Goal: Task Accomplishment & Management: Use online tool/utility

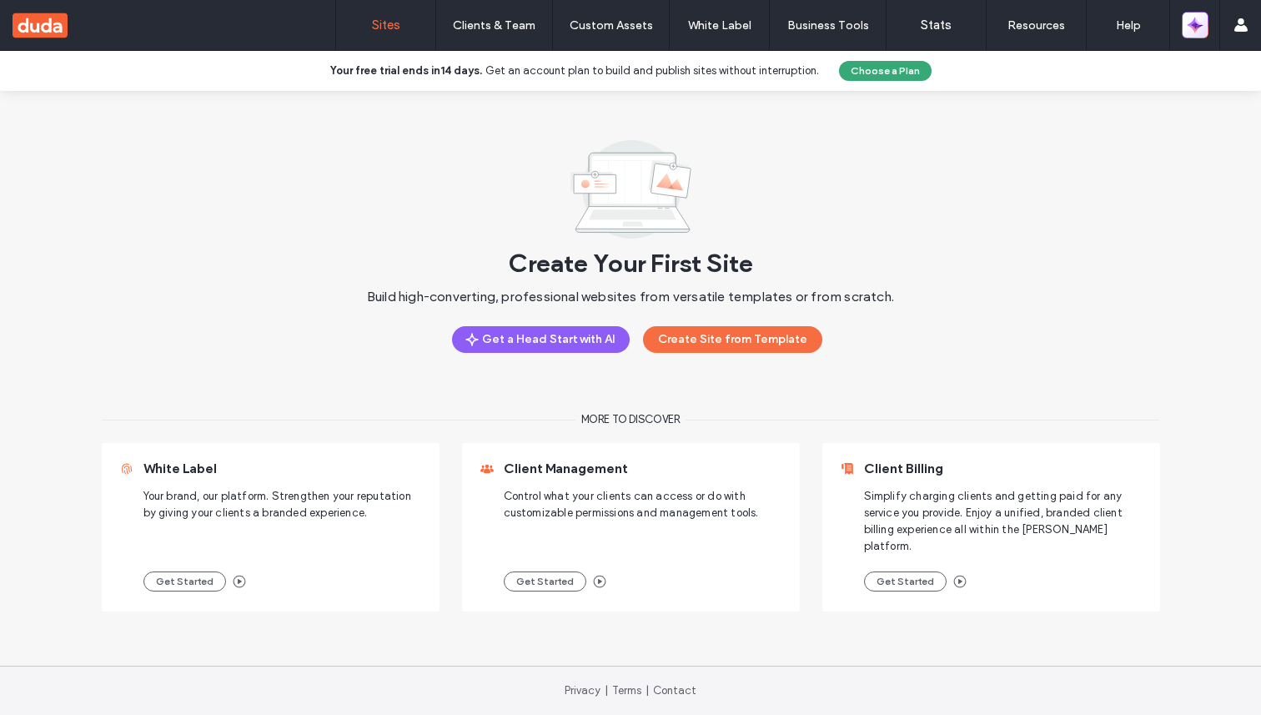
click at [1195, 25] on icon "button" at bounding box center [1197, 27] width 4 height 4
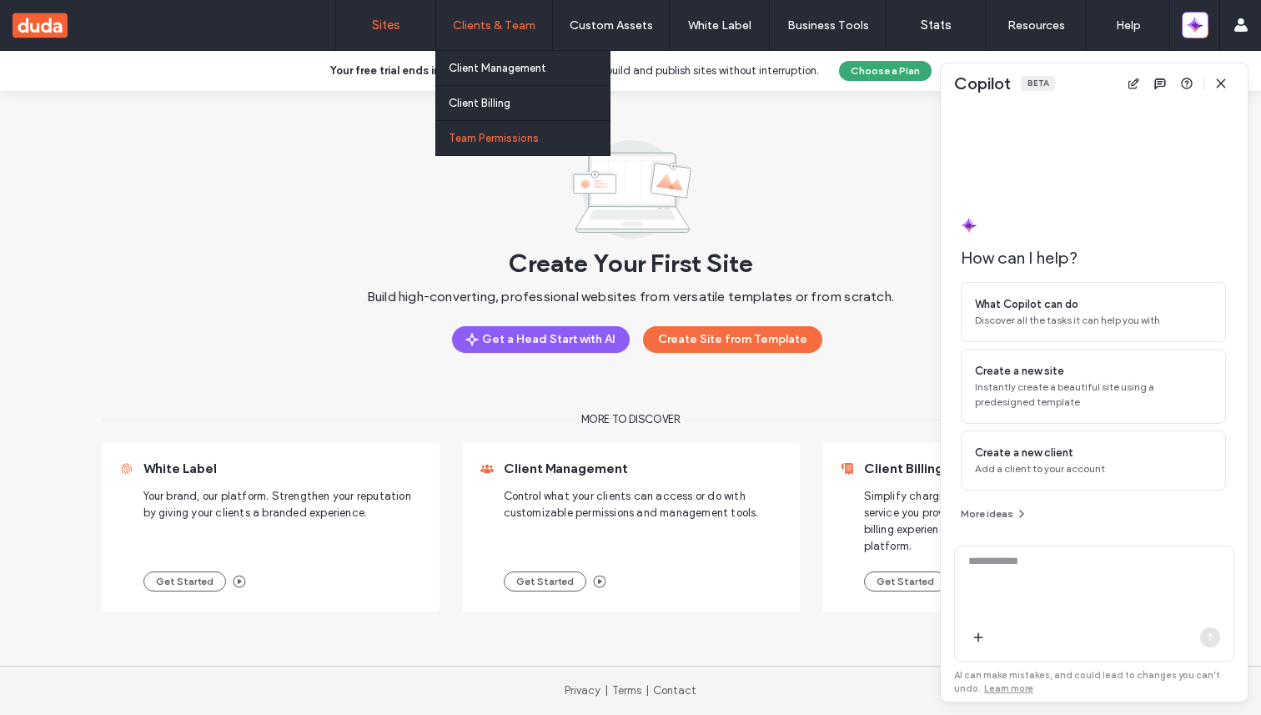
click at [496, 128] on link "Team Permissions" at bounding box center [529, 138] width 161 height 34
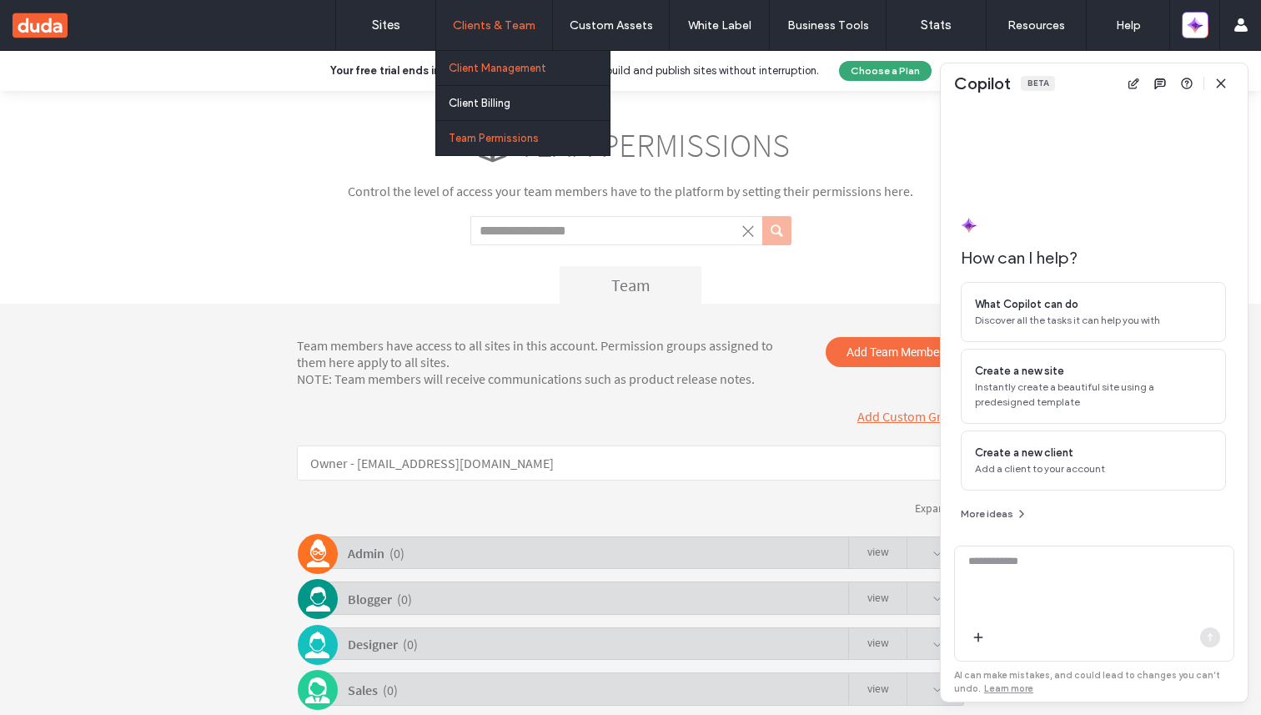
click at [514, 78] on link "Client Management" at bounding box center [529, 68] width 161 height 34
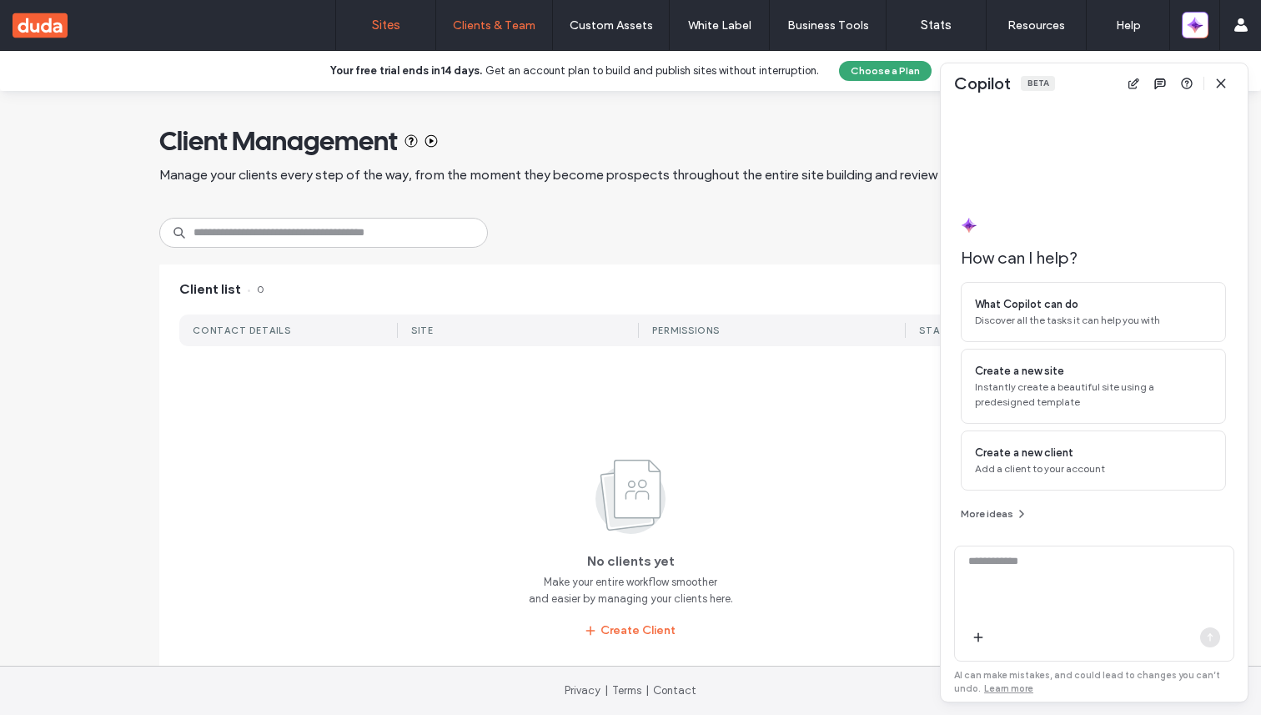
click at [389, 23] on label "Sites" at bounding box center [386, 25] width 28 height 15
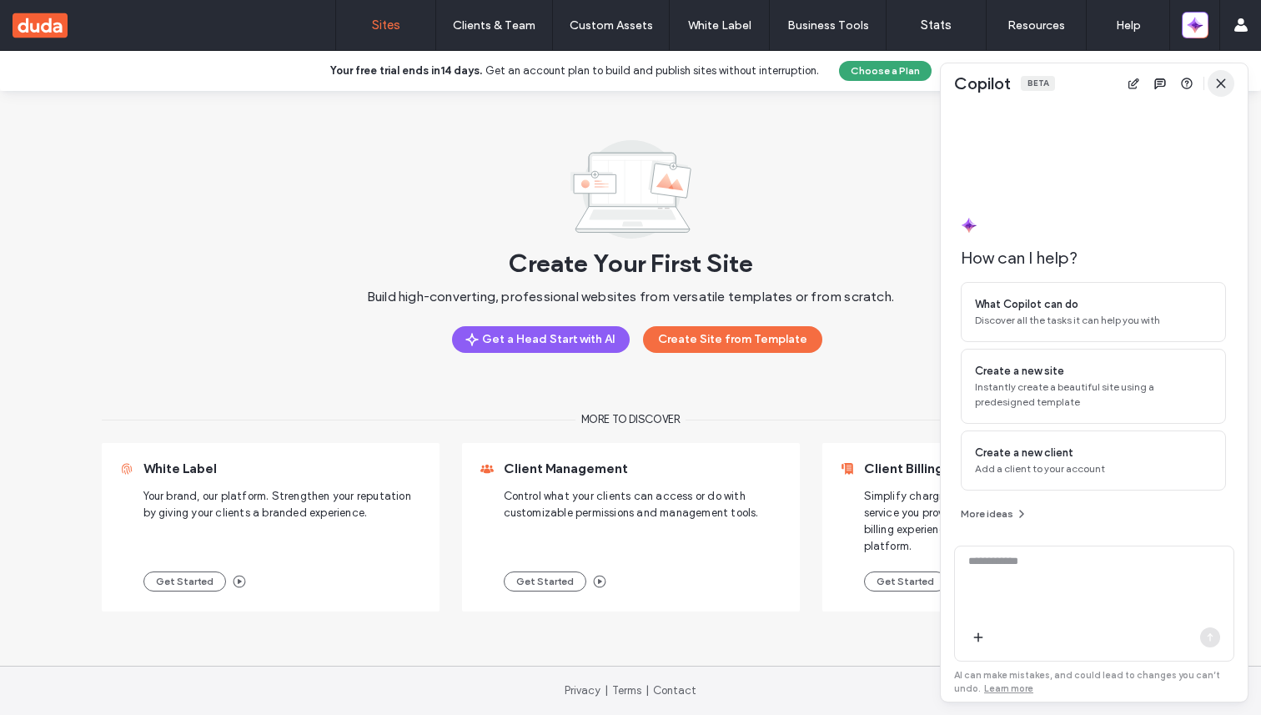
click at [1217, 90] on span "button" at bounding box center [1221, 83] width 27 height 27
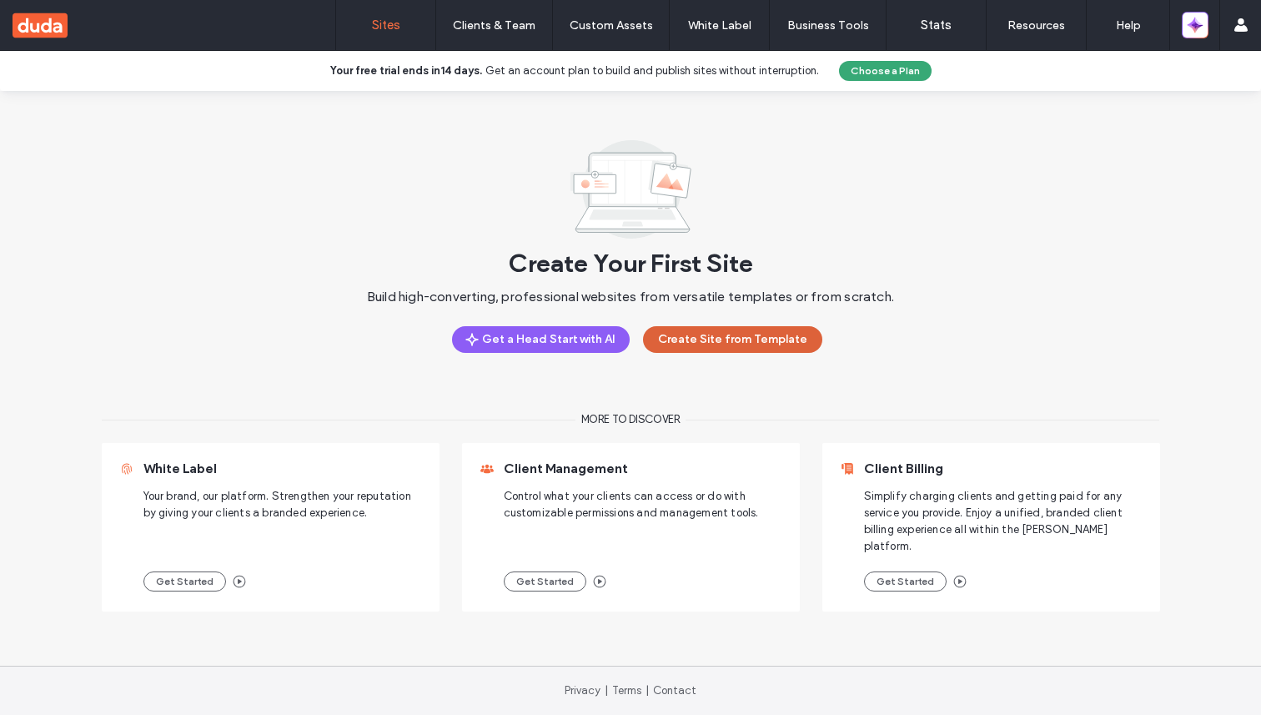
click at [706, 340] on button "Create Site from Template" at bounding box center [732, 339] width 179 height 27
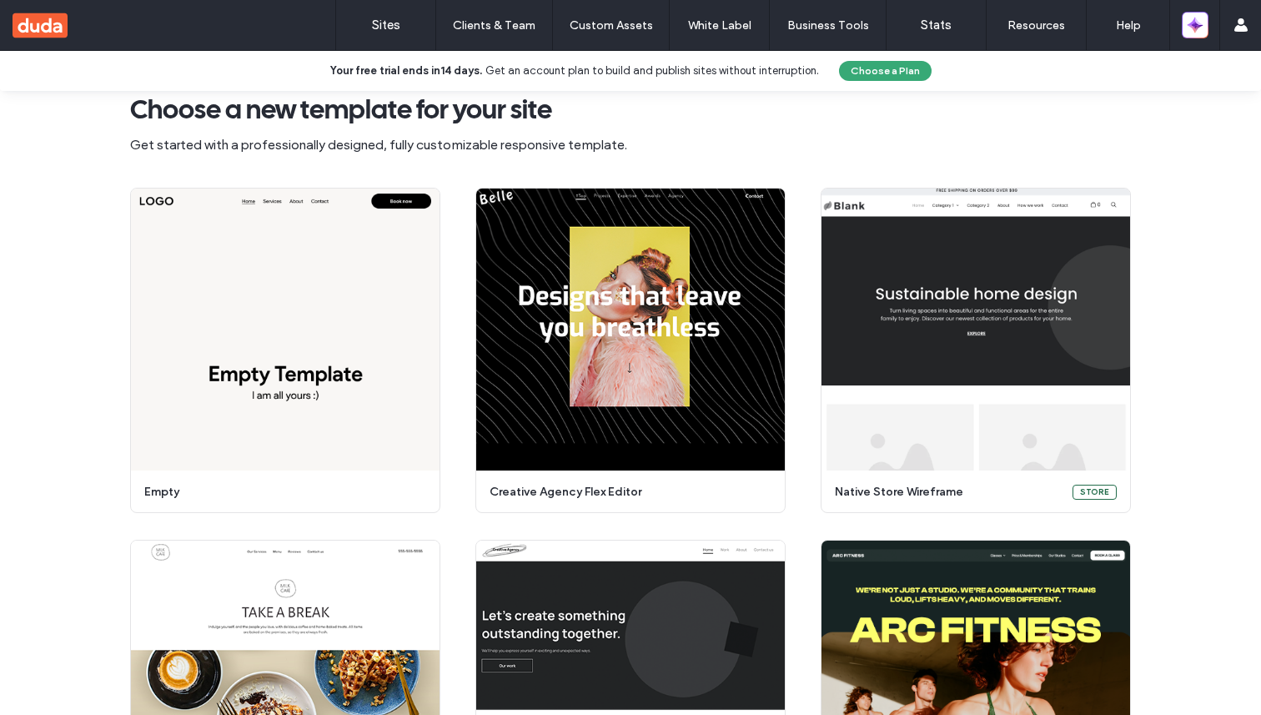
scroll to position [64, 0]
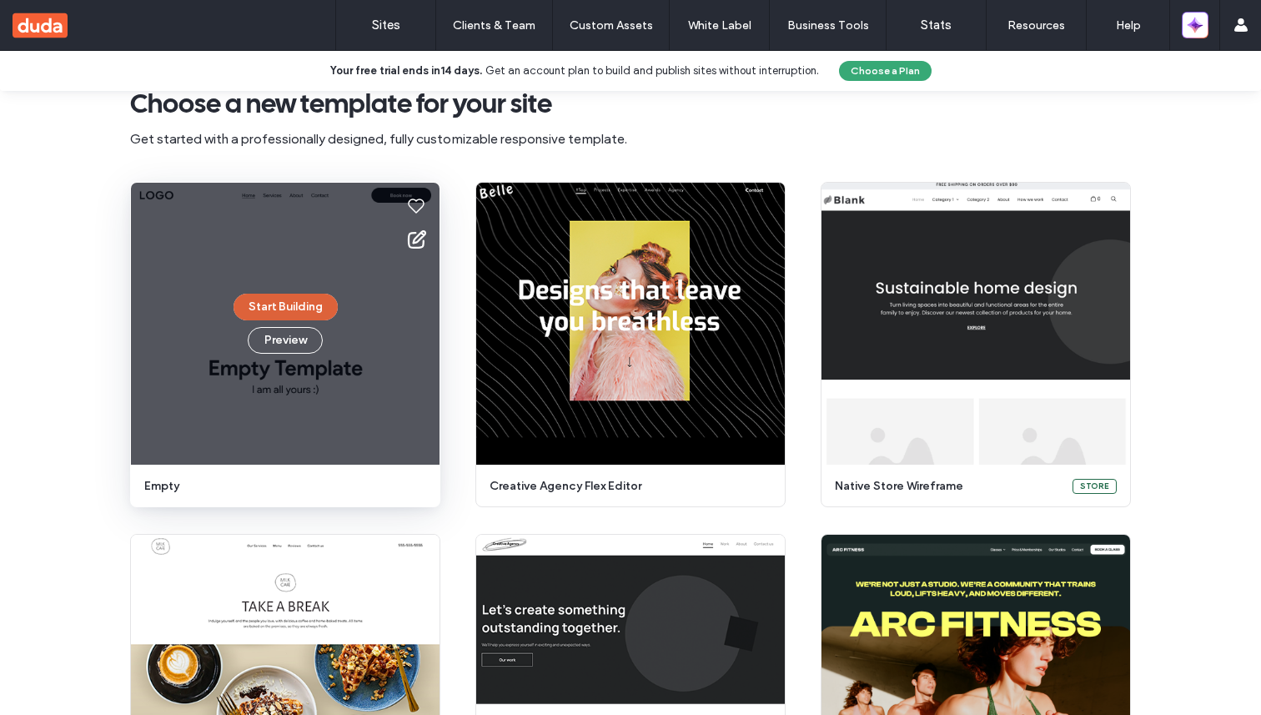
click at [299, 315] on button "Start Building" at bounding box center [286, 307] width 104 height 27
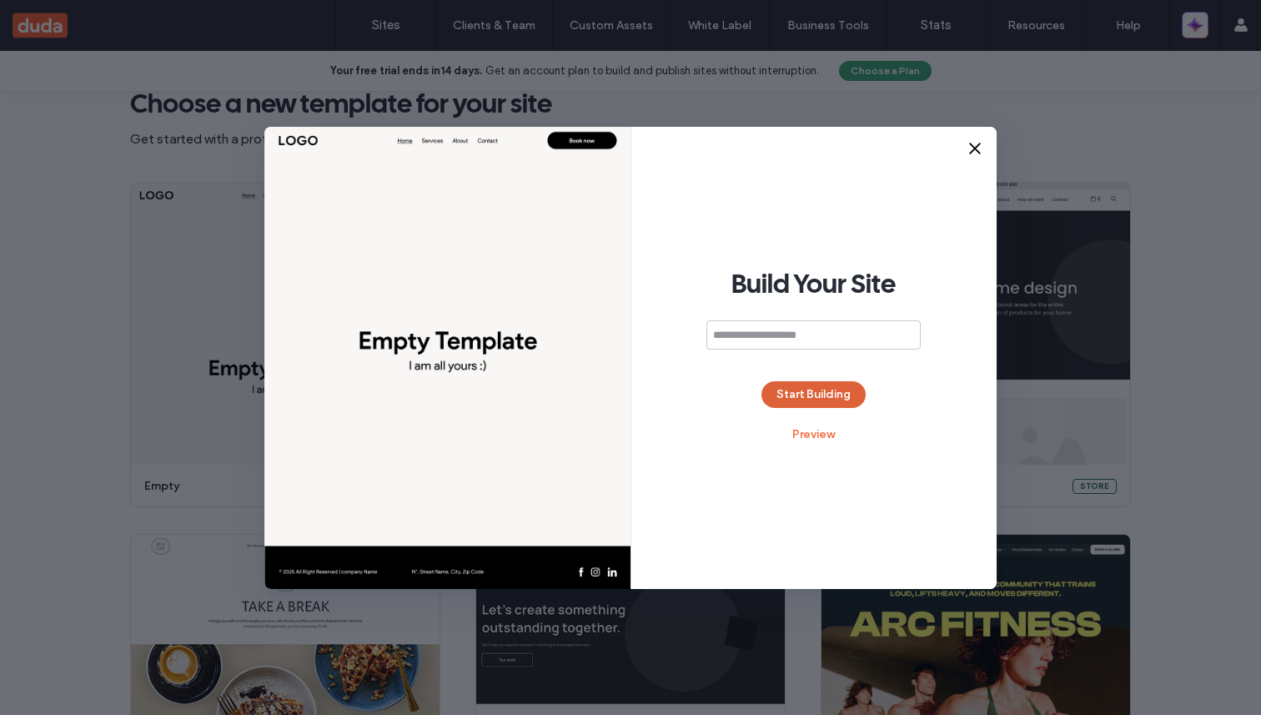
click at [774, 398] on button "Start Building" at bounding box center [813, 394] width 104 height 27
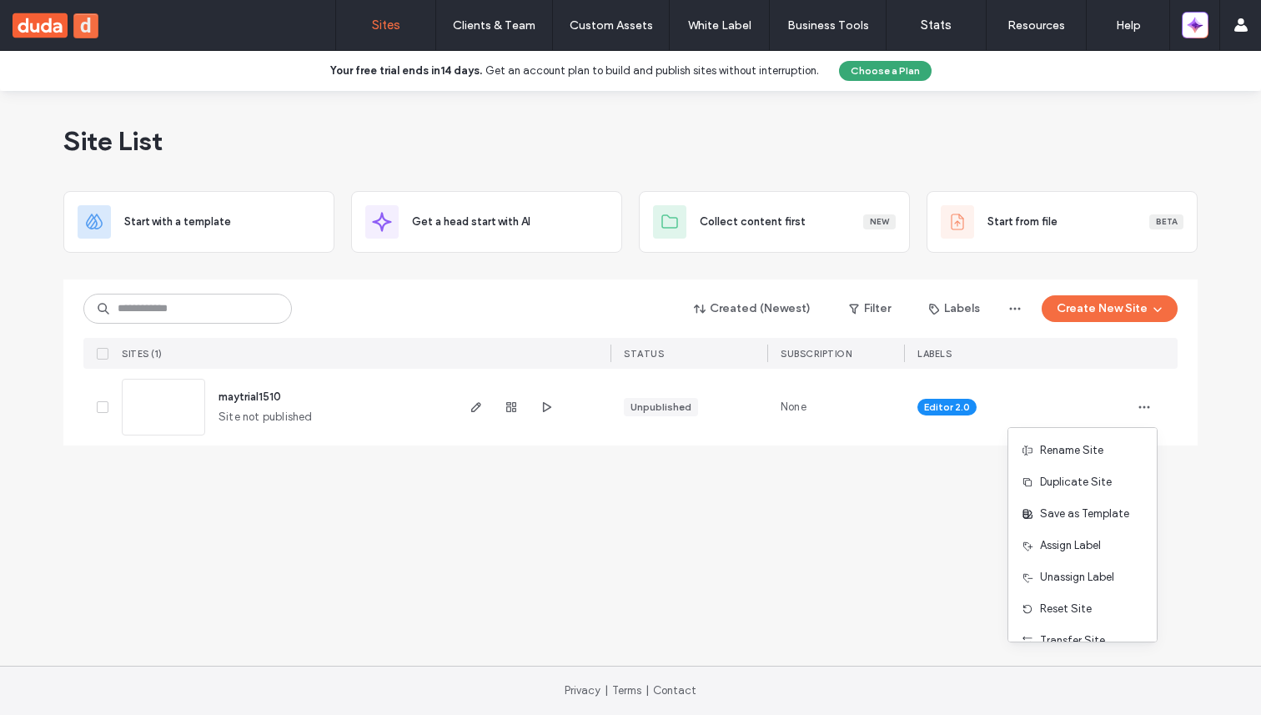
scroll to position [85, 0]
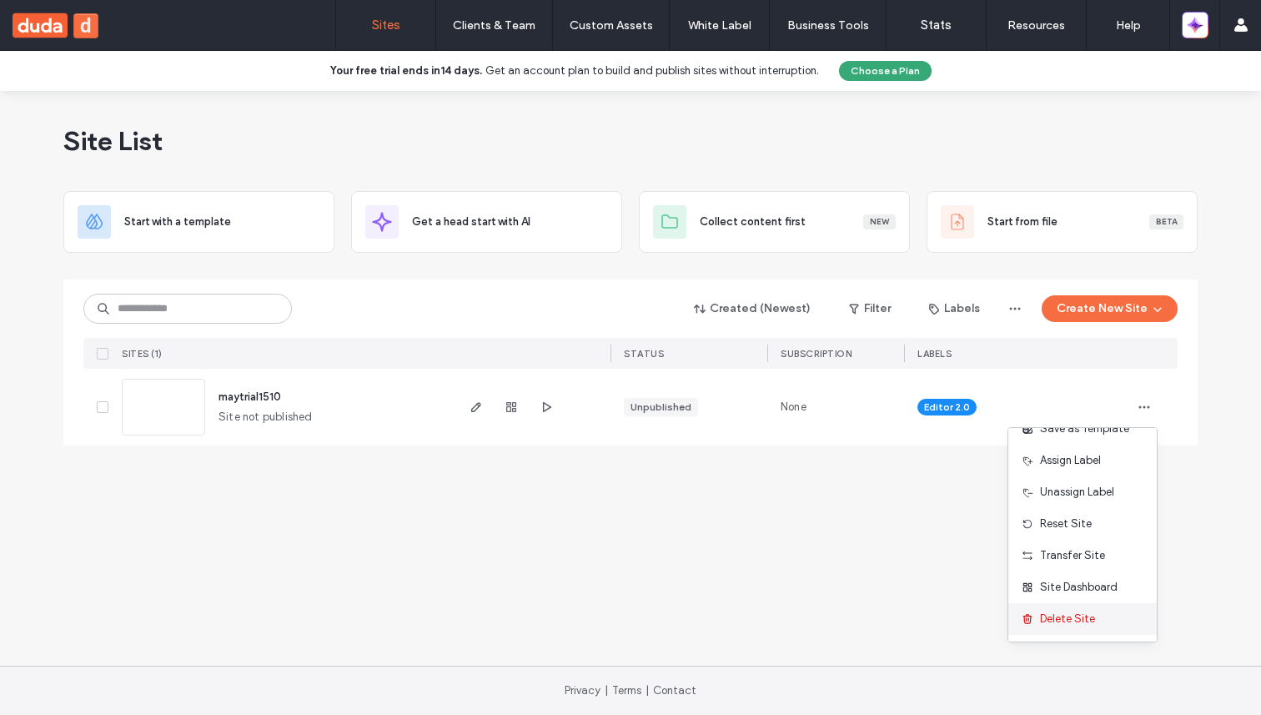
click at [1068, 620] on span "Delete Site" at bounding box center [1067, 618] width 55 height 17
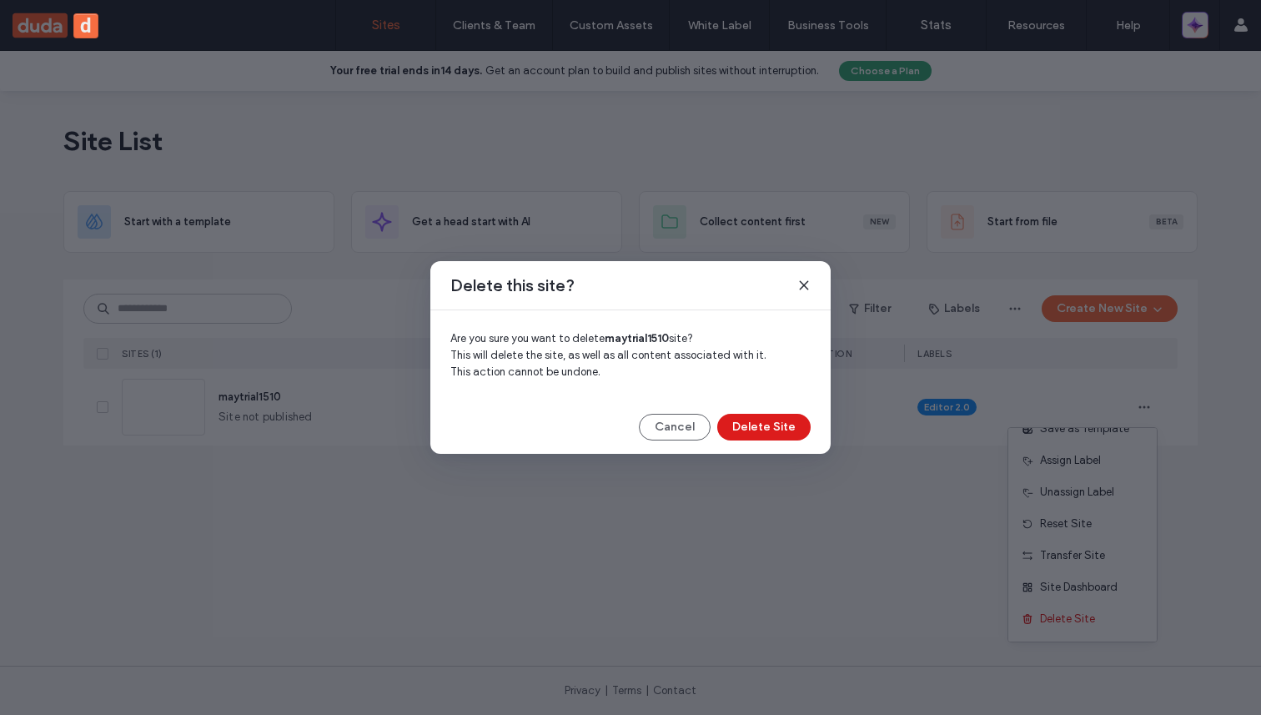
click at [811, 435] on div "Cancel Delete Site" at bounding box center [630, 427] width 400 height 27
click at [789, 421] on button "Delete Site" at bounding box center [763, 427] width 93 height 27
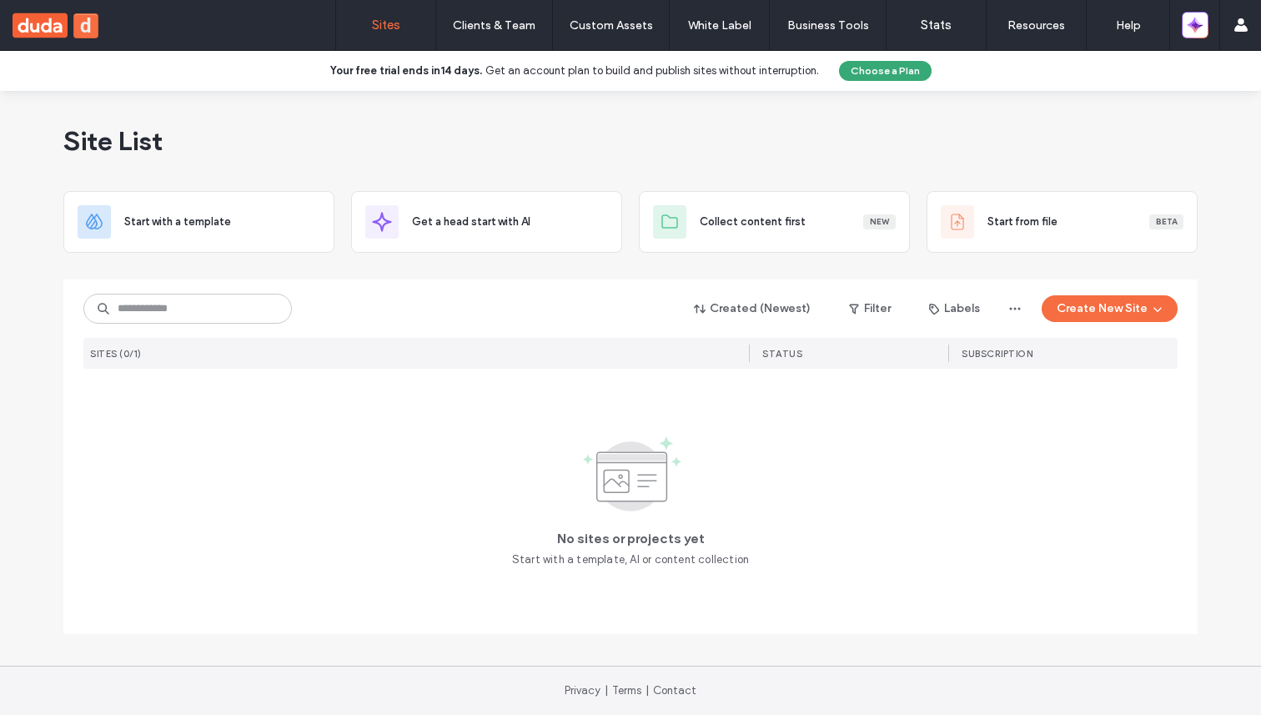
click at [399, 33] on link "Sites" at bounding box center [385, 25] width 99 height 50
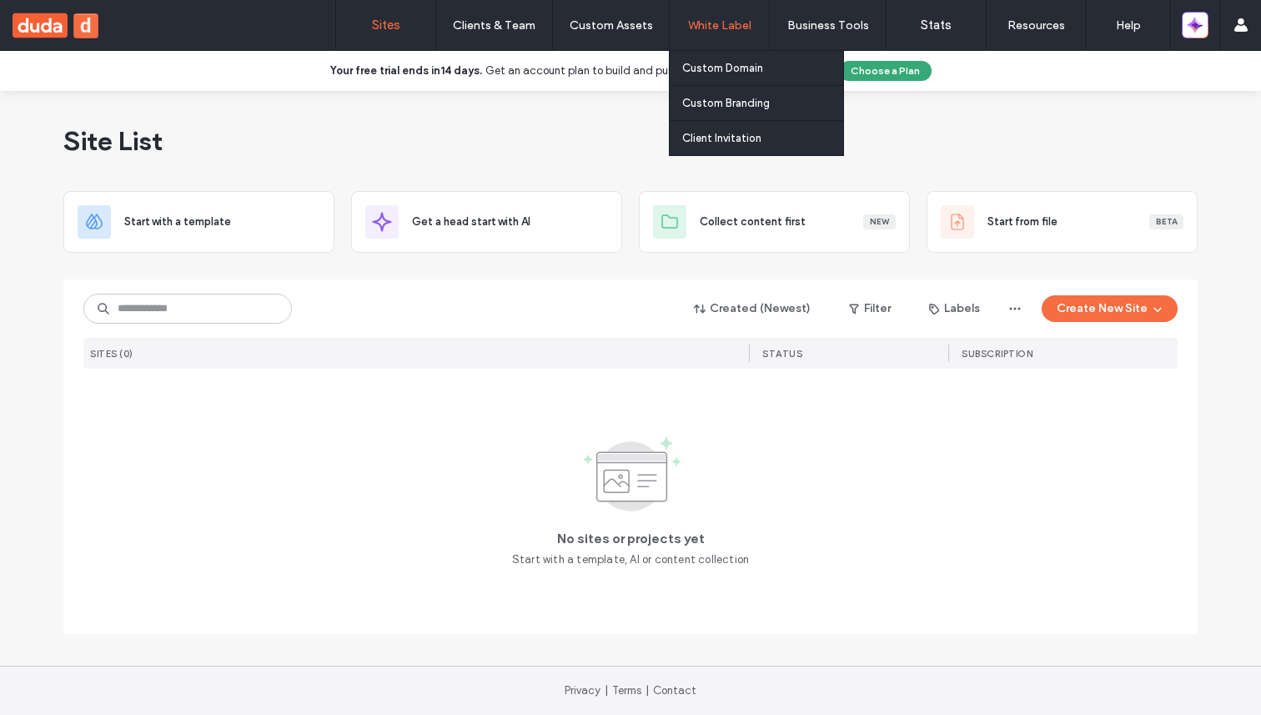
click at [715, 31] on label "White Label" at bounding box center [719, 25] width 63 height 14
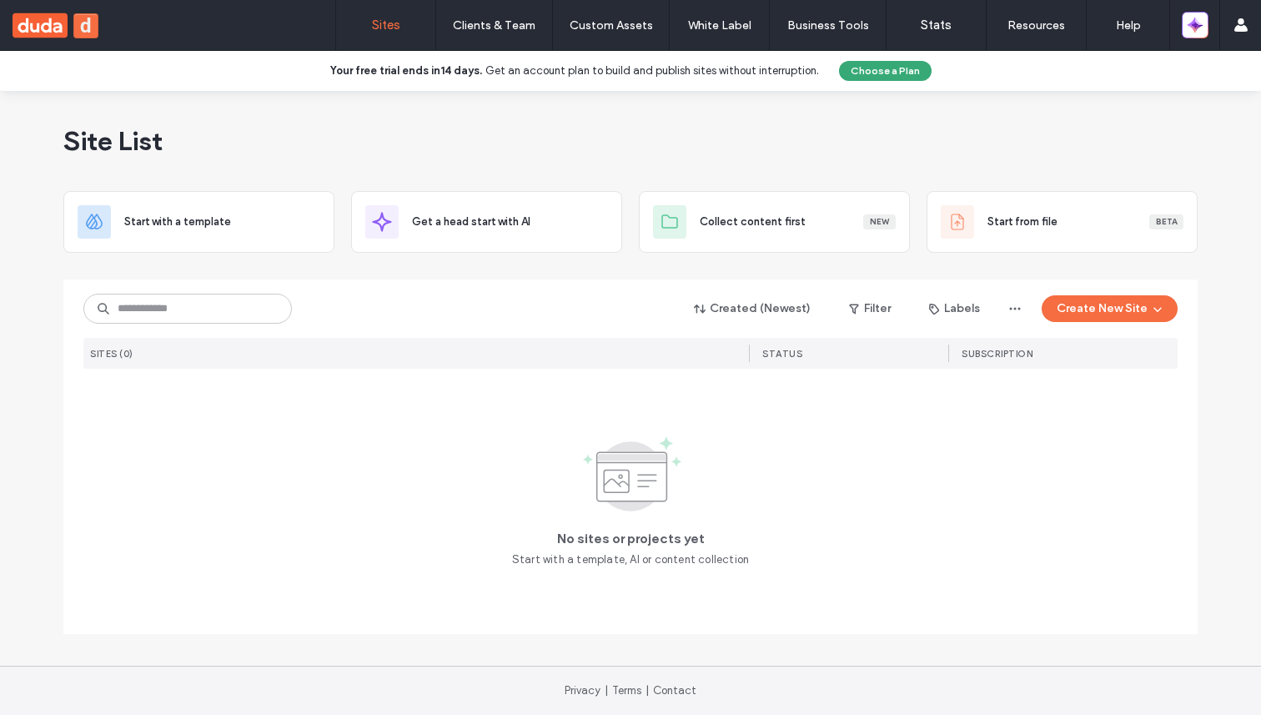
click at [406, 30] on link "Sites" at bounding box center [385, 25] width 99 height 50
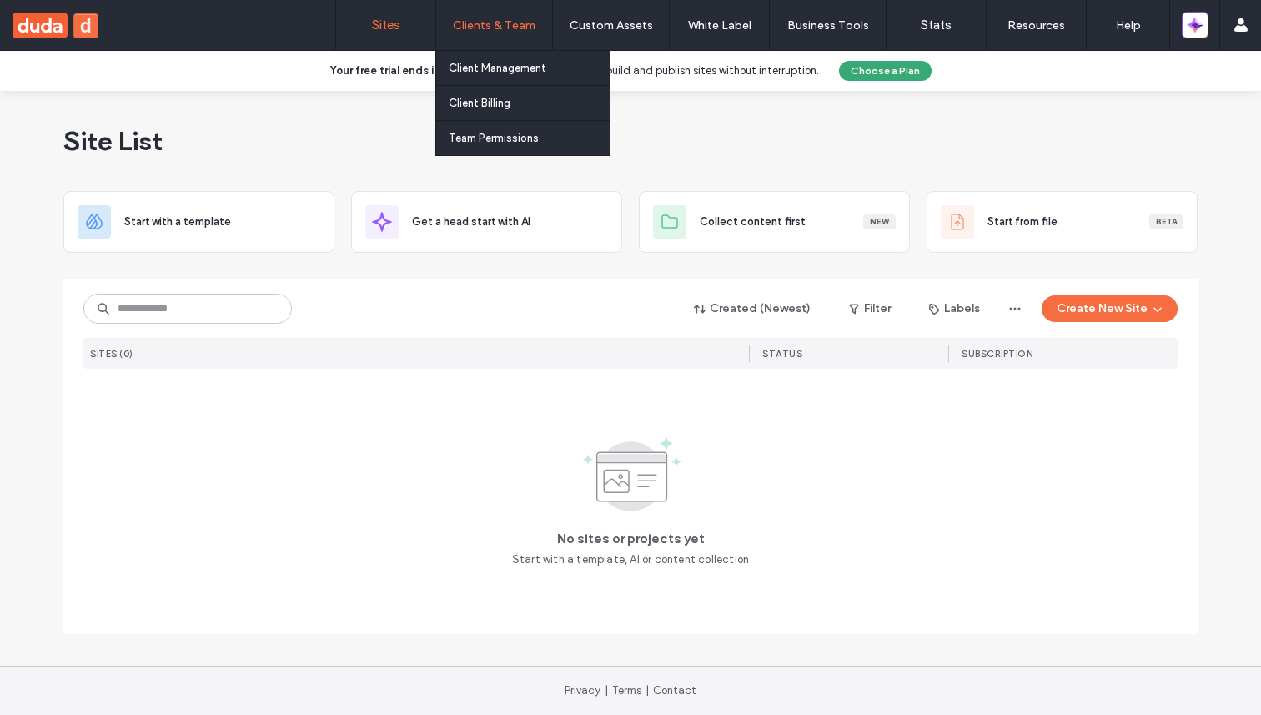
click at [481, 28] on label "Clients & Team" at bounding box center [494, 25] width 83 height 14
click at [483, 60] on link "Client Management" at bounding box center [529, 68] width 161 height 34
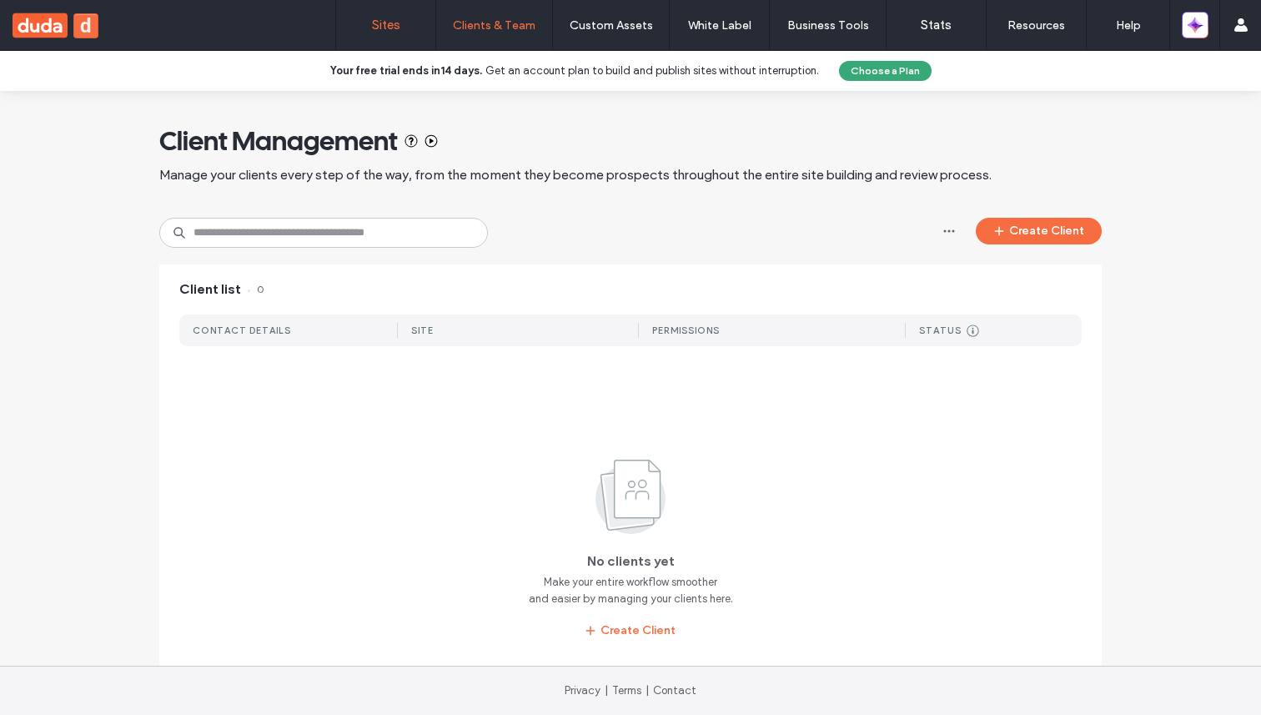
click at [410, 17] on link "Sites" at bounding box center [385, 25] width 99 height 50
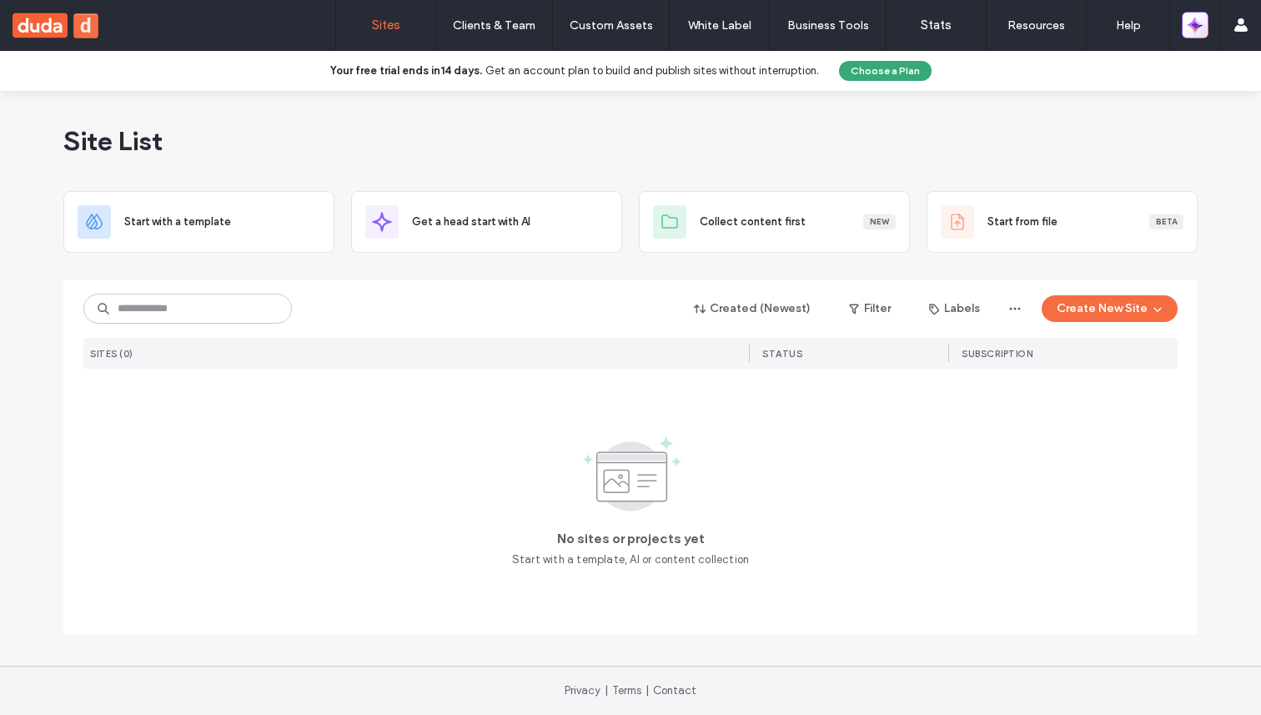
click at [1197, 29] on icon "button" at bounding box center [1195, 25] width 17 height 17
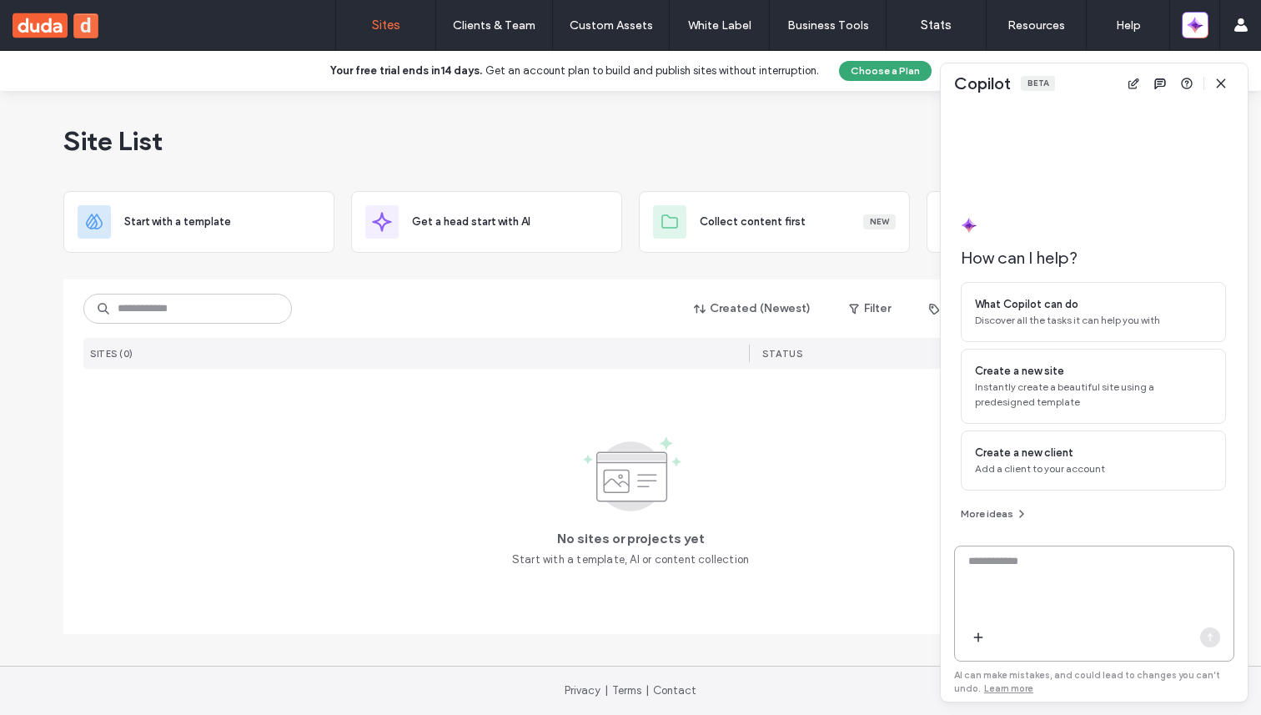
click at [1010, 554] on textarea at bounding box center [1094, 585] width 279 height 65
type textarea "**********"
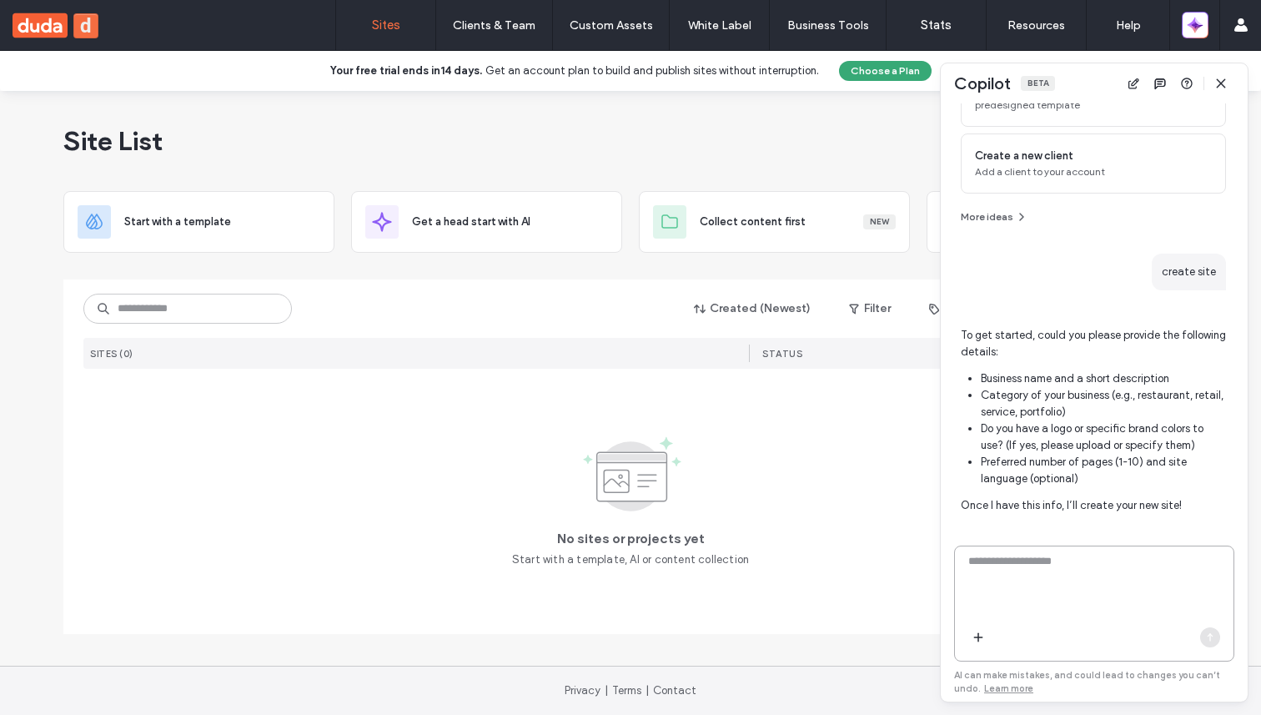
scroll to position [248, 0]
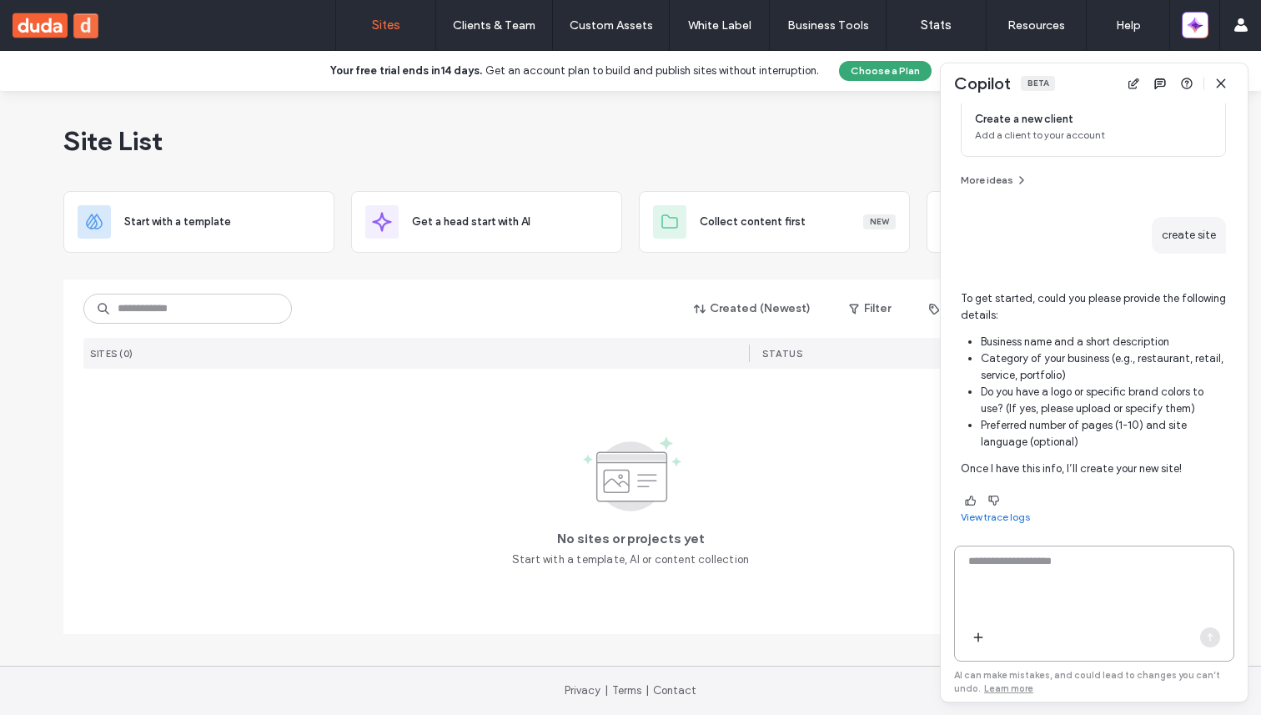
type textarea "*"
type textarea "**********"
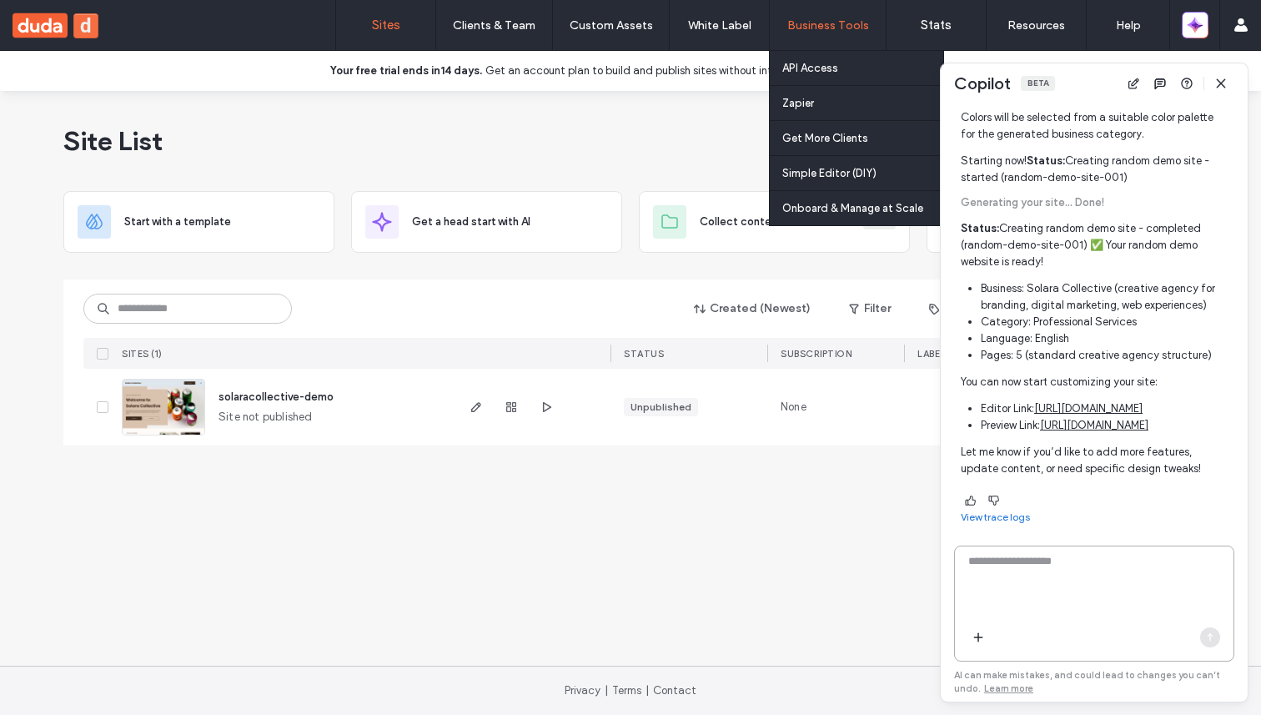
scroll to position [959, 0]
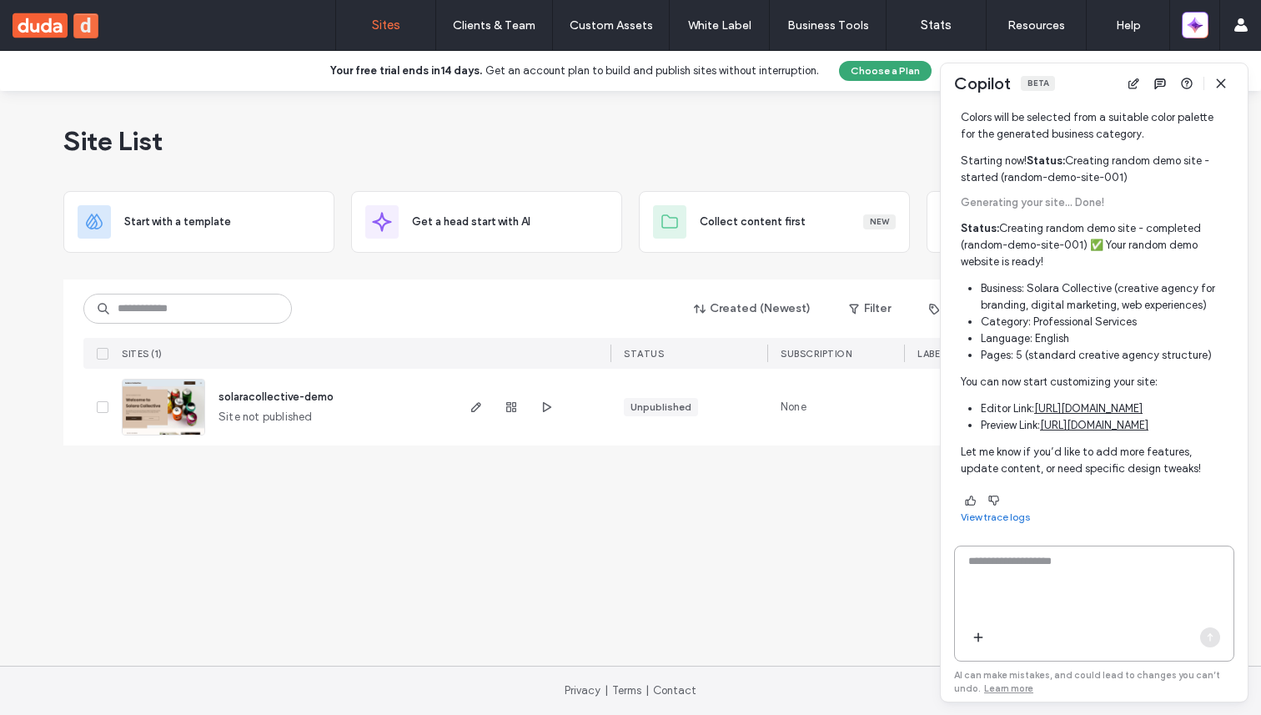
click at [1228, 97] on div "Copilot Beta" at bounding box center [1094, 83] width 307 height 40
click at [1218, 87] on use "button" at bounding box center [1221, 83] width 8 height 8
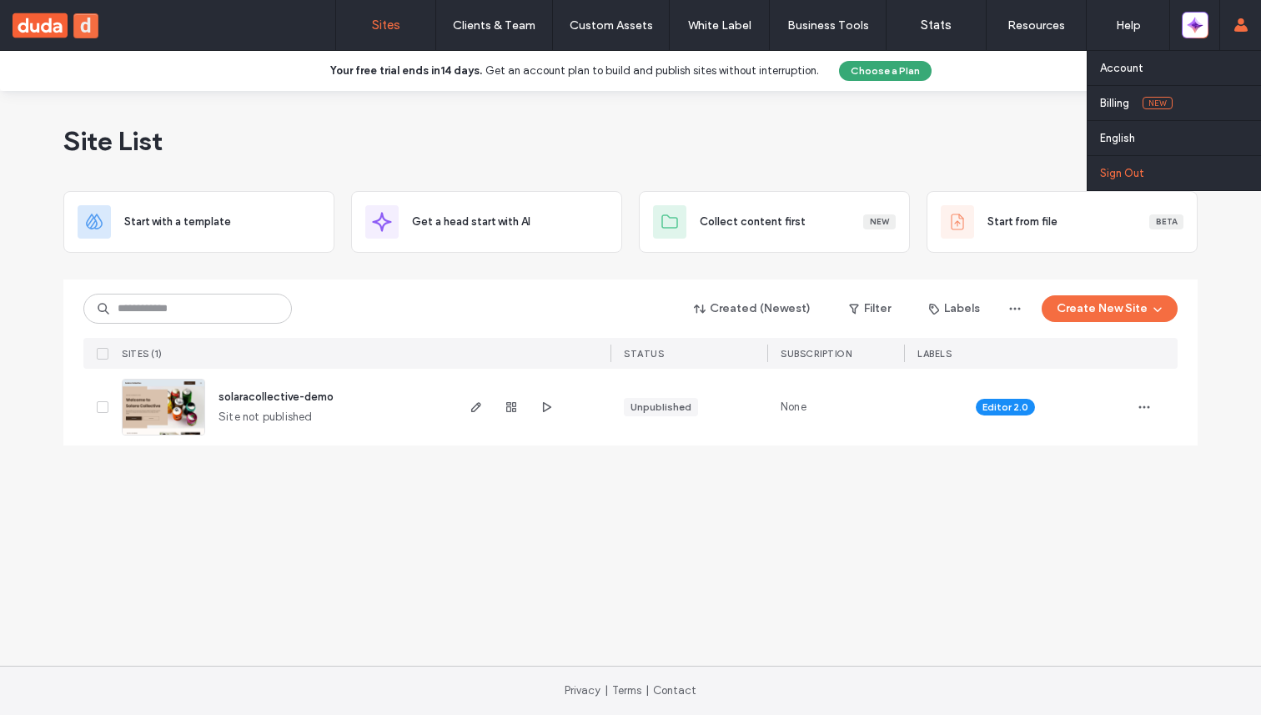
click at [1183, 162] on link "Sign Out" at bounding box center [1180, 173] width 161 height 34
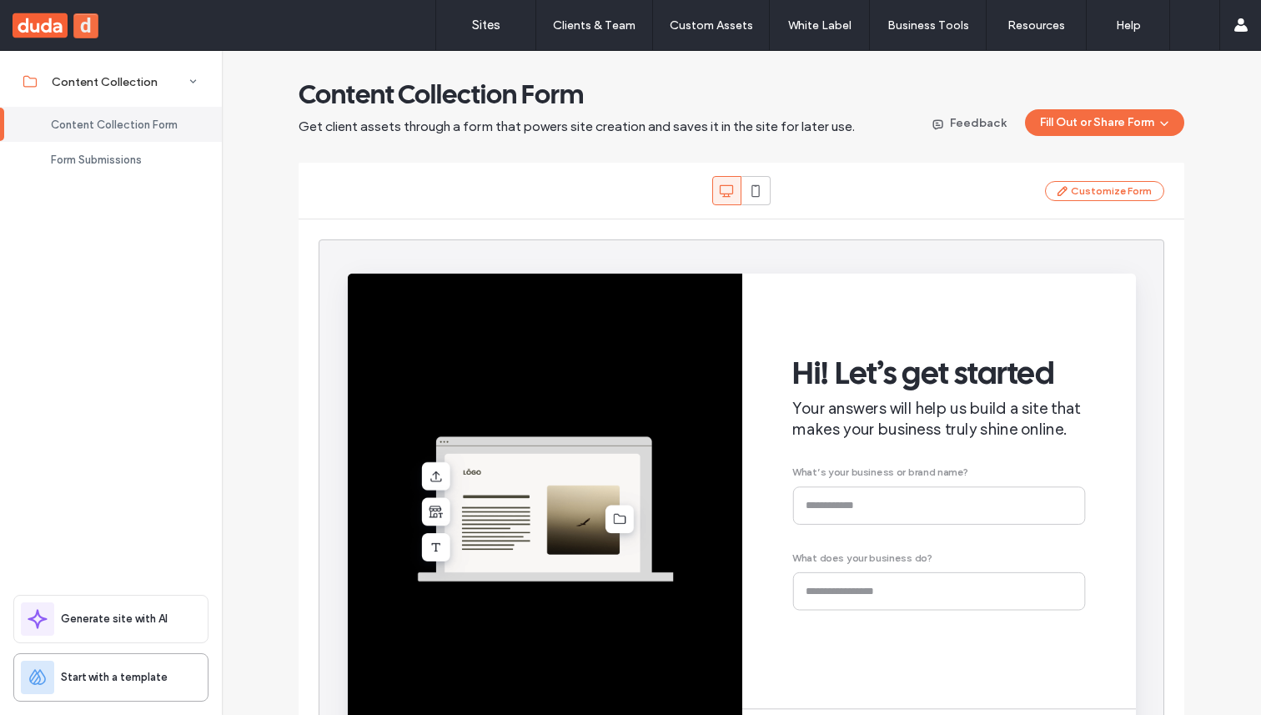
click at [83, 676] on span "Start with a template" at bounding box center [114, 677] width 107 height 17
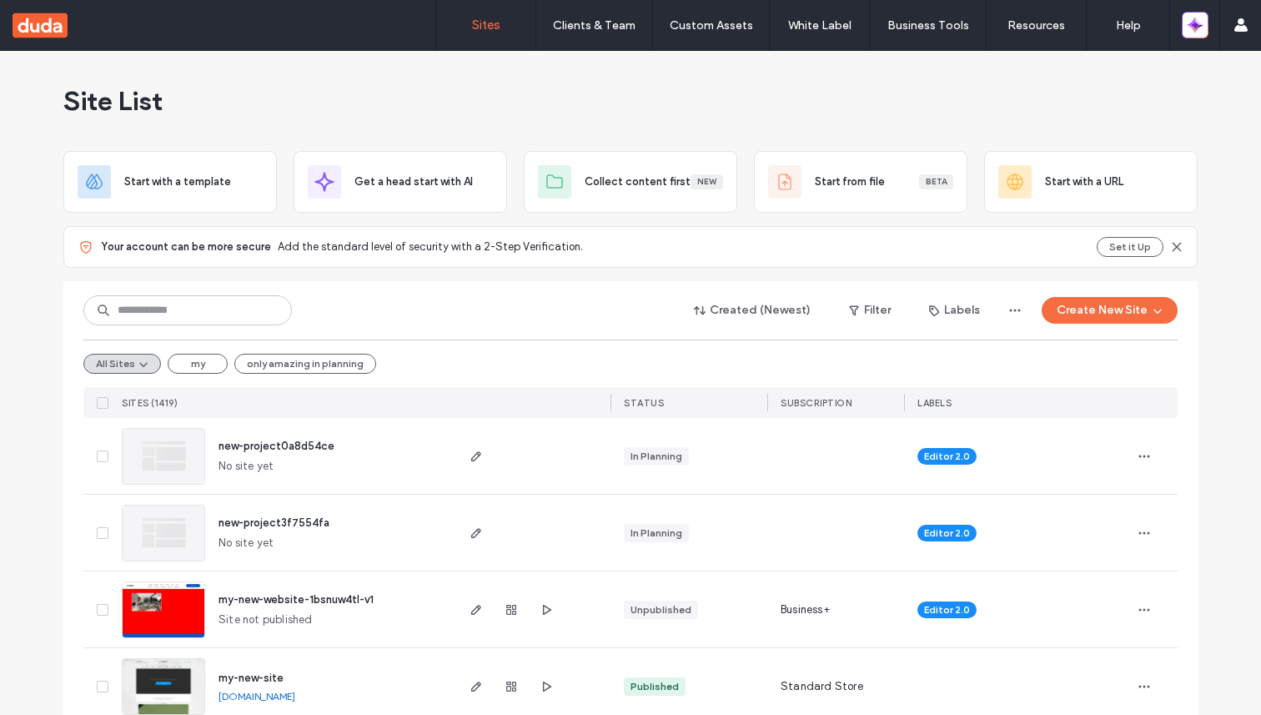
scroll to position [43, 0]
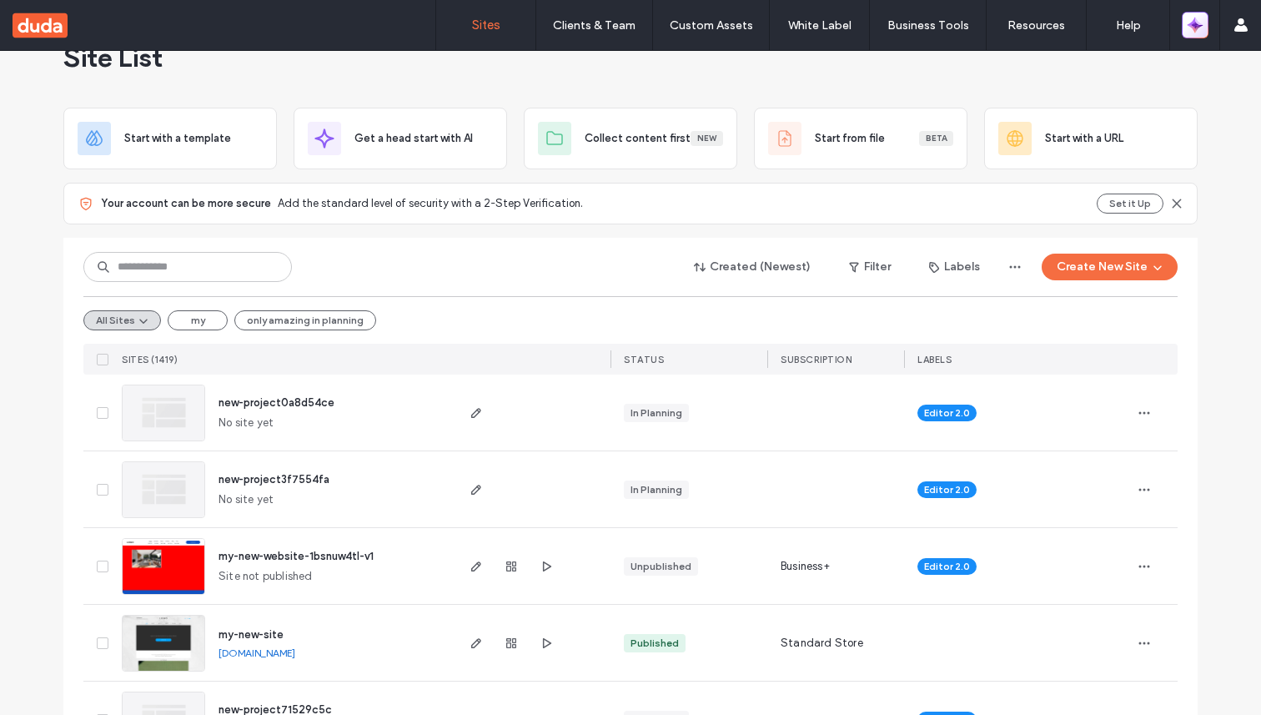
click at [1189, 22] on icon "button" at bounding box center [1195, 25] width 17 height 17
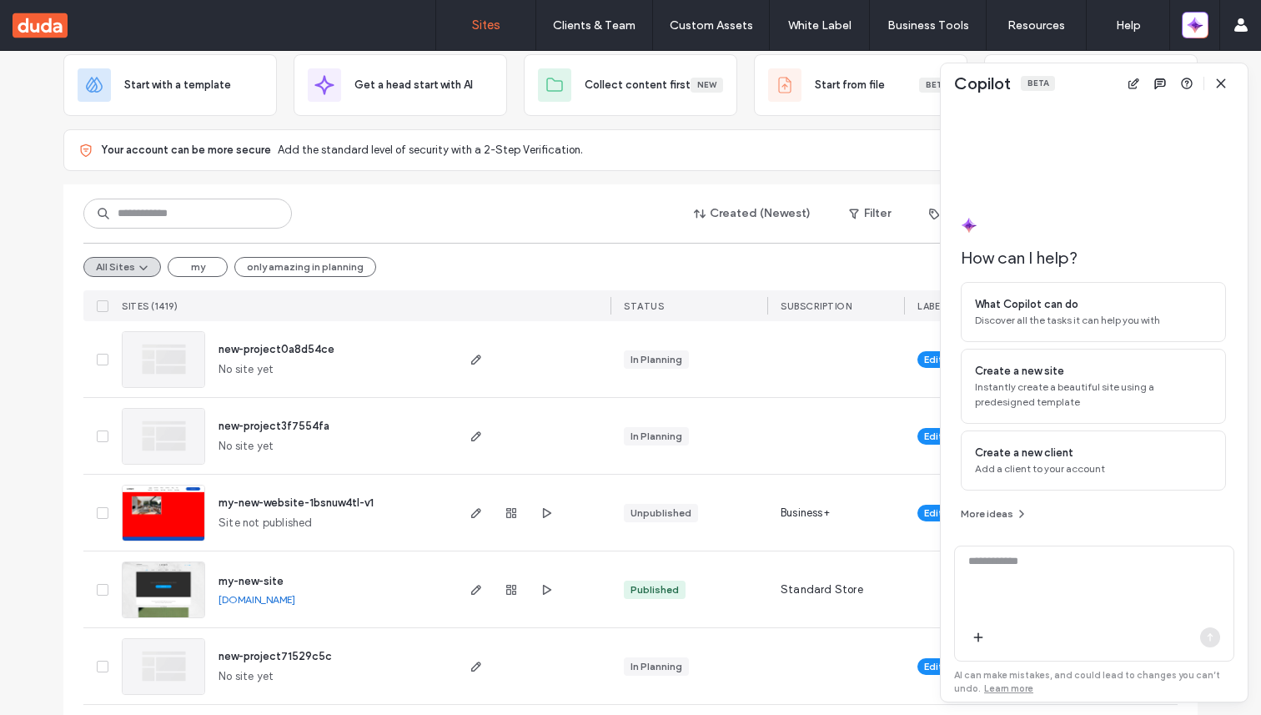
scroll to position [120, 0]
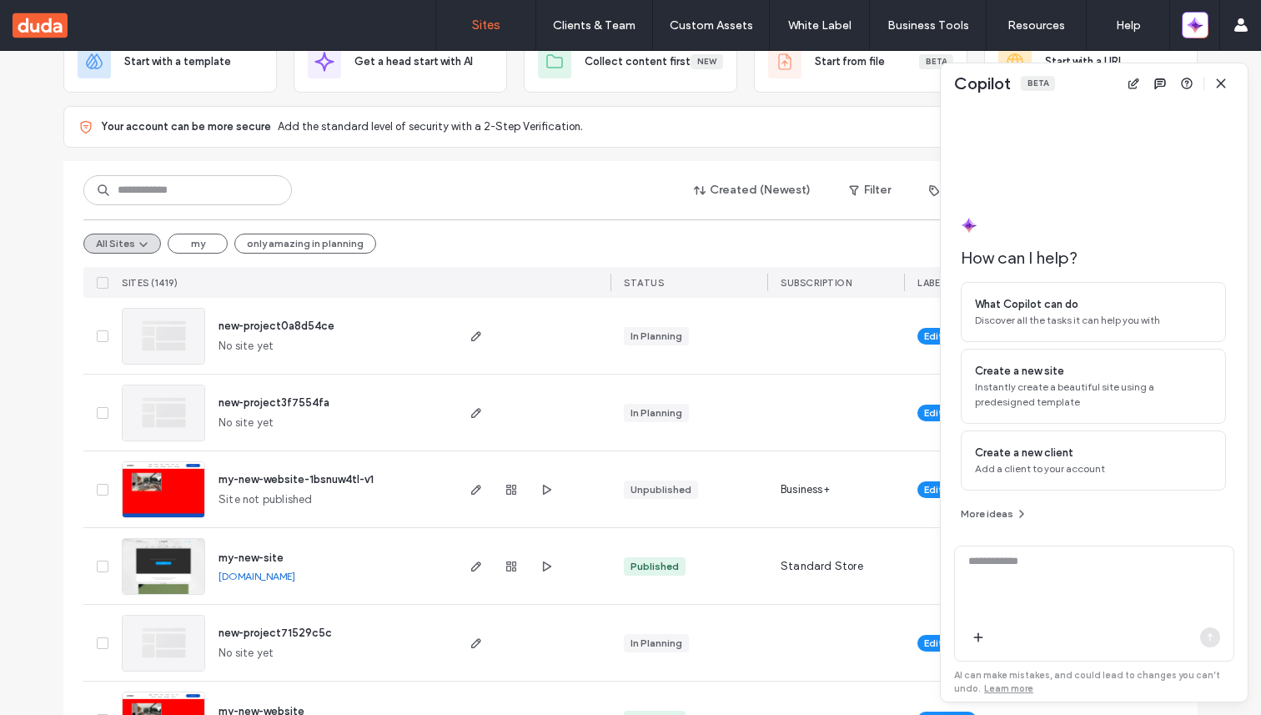
click at [494, 490] on div at bounding box center [511, 489] width 90 height 76
click at [505, 490] on icon "button" at bounding box center [511, 489] width 13 height 13
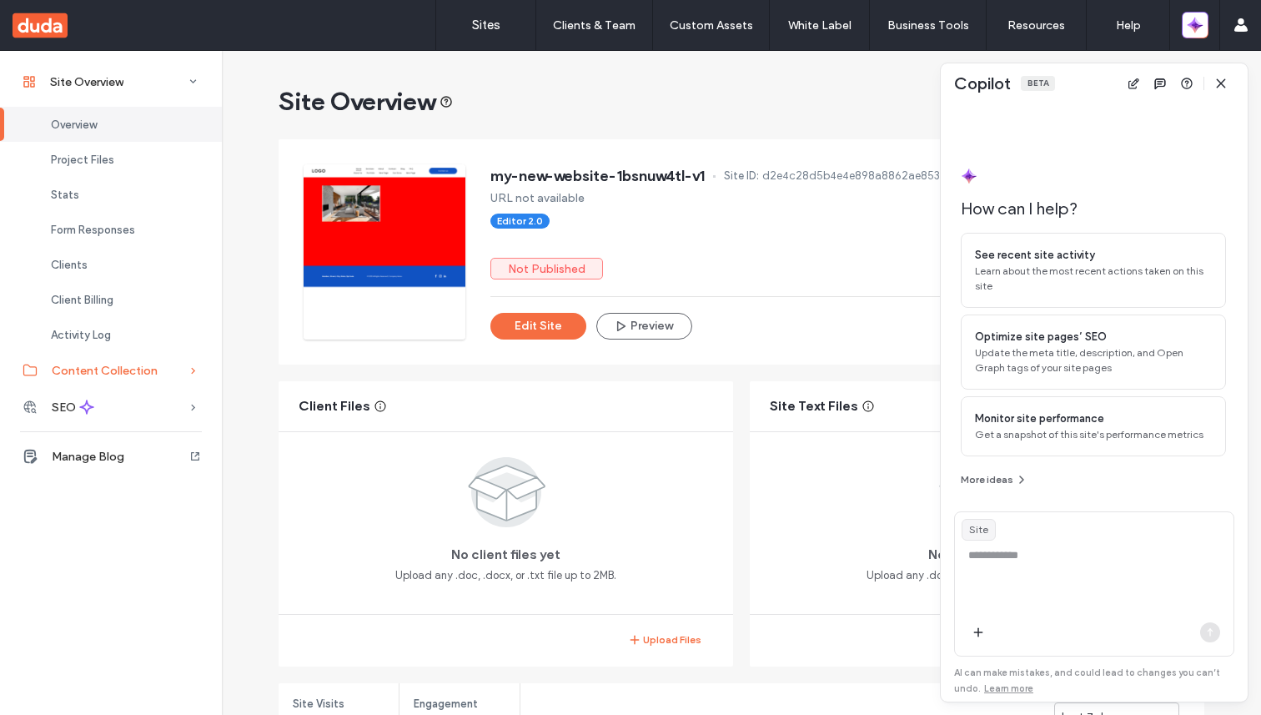
click at [136, 362] on div "Content Collection" at bounding box center [111, 370] width 222 height 37
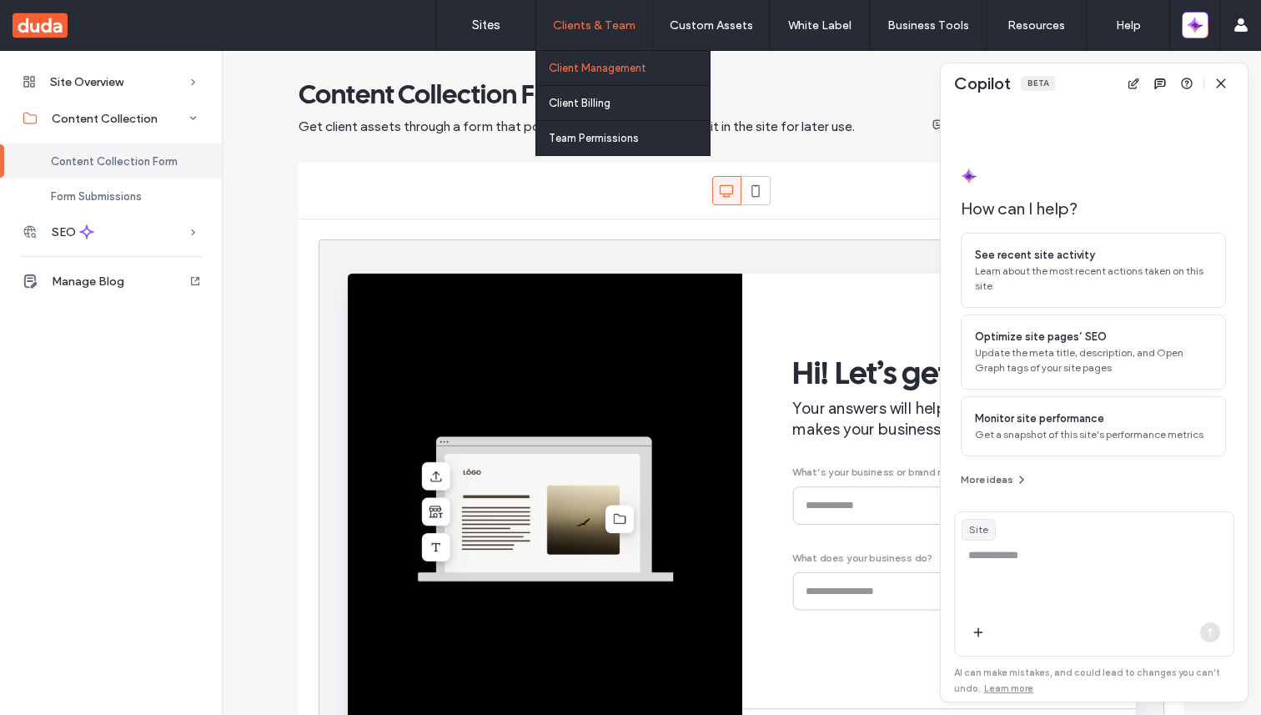
click at [607, 63] on label "Client Management" at bounding box center [598, 68] width 98 height 13
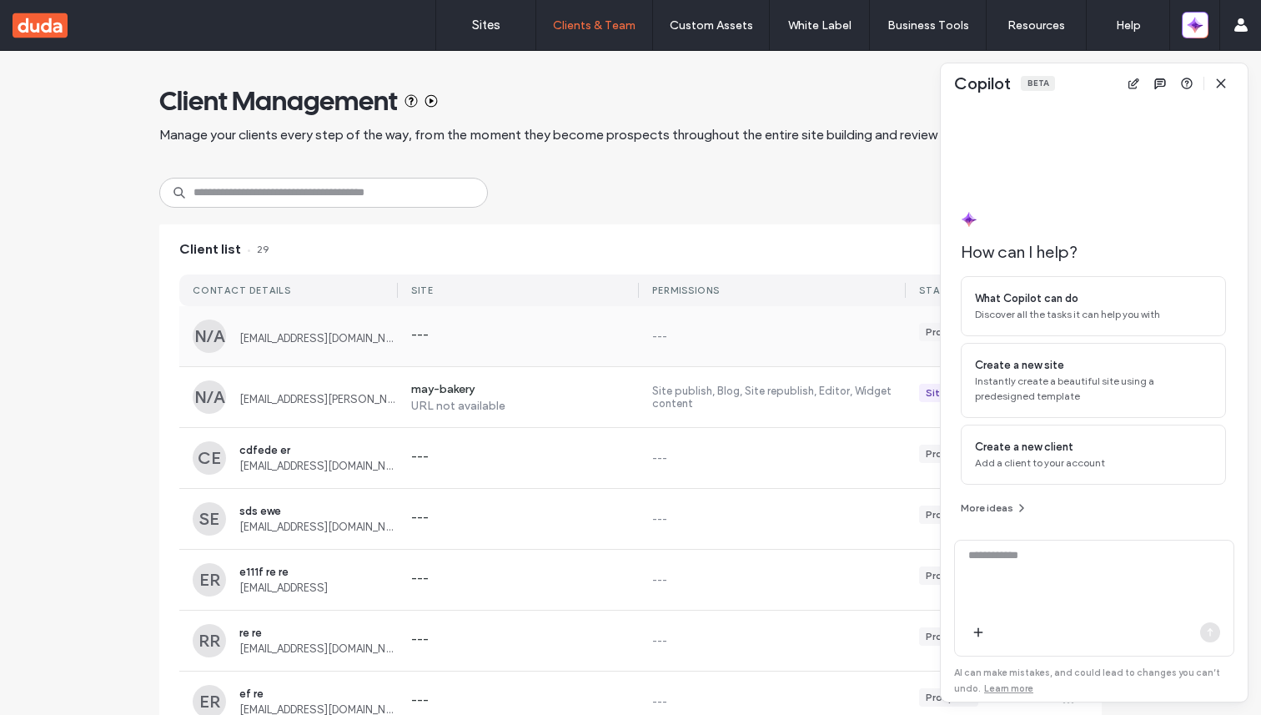
click at [565, 339] on label "---" at bounding box center [525, 336] width 228 height 17
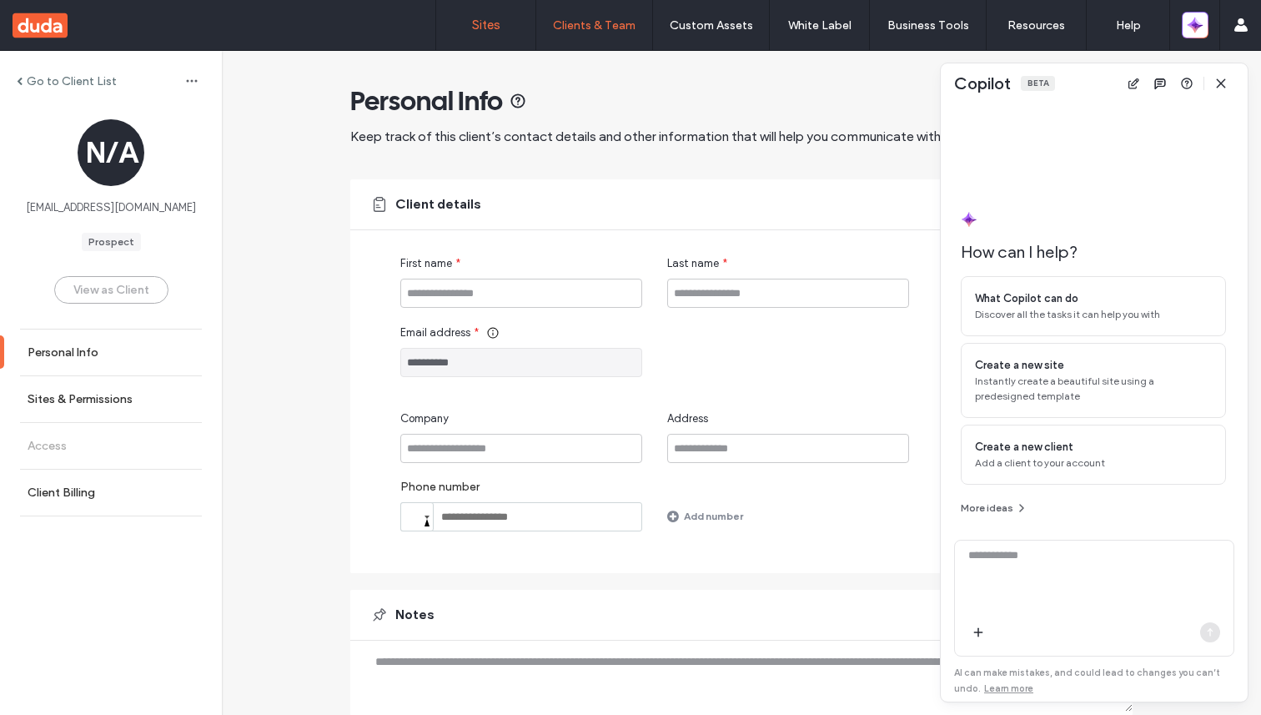
click at [492, 25] on label "Sites" at bounding box center [486, 25] width 28 height 15
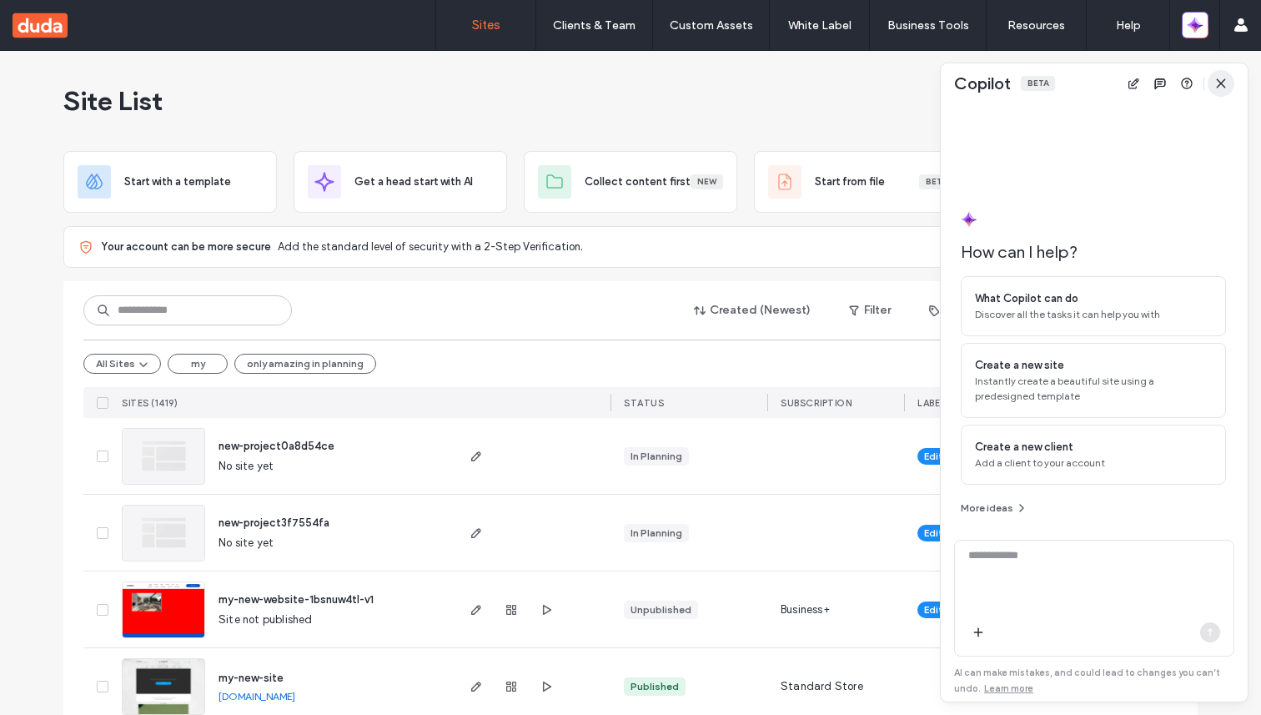
click at [1232, 93] on span "button" at bounding box center [1221, 83] width 27 height 27
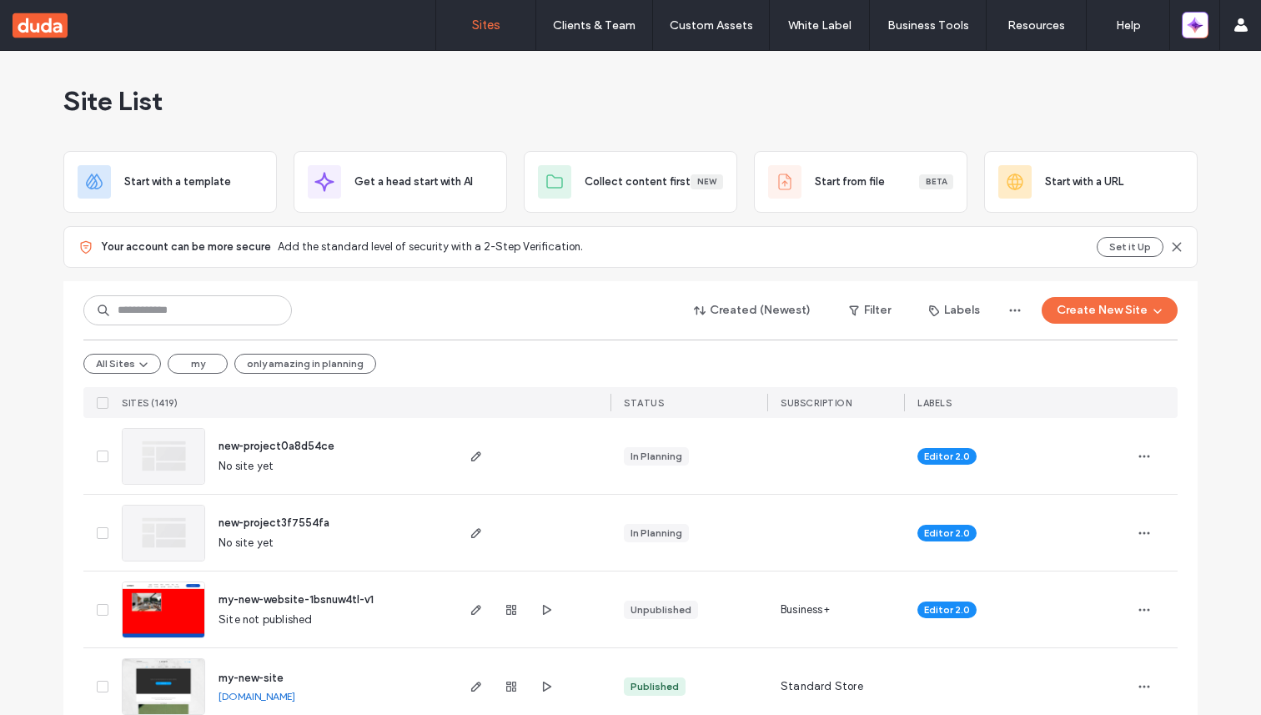
click at [1107, 289] on div "Created (Newest) Filter Labels Create New Site All Sites my only amazing in pla…" at bounding box center [630, 349] width 1094 height 137
click at [1100, 306] on button "Create New Site" at bounding box center [1110, 310] width 136 height 27
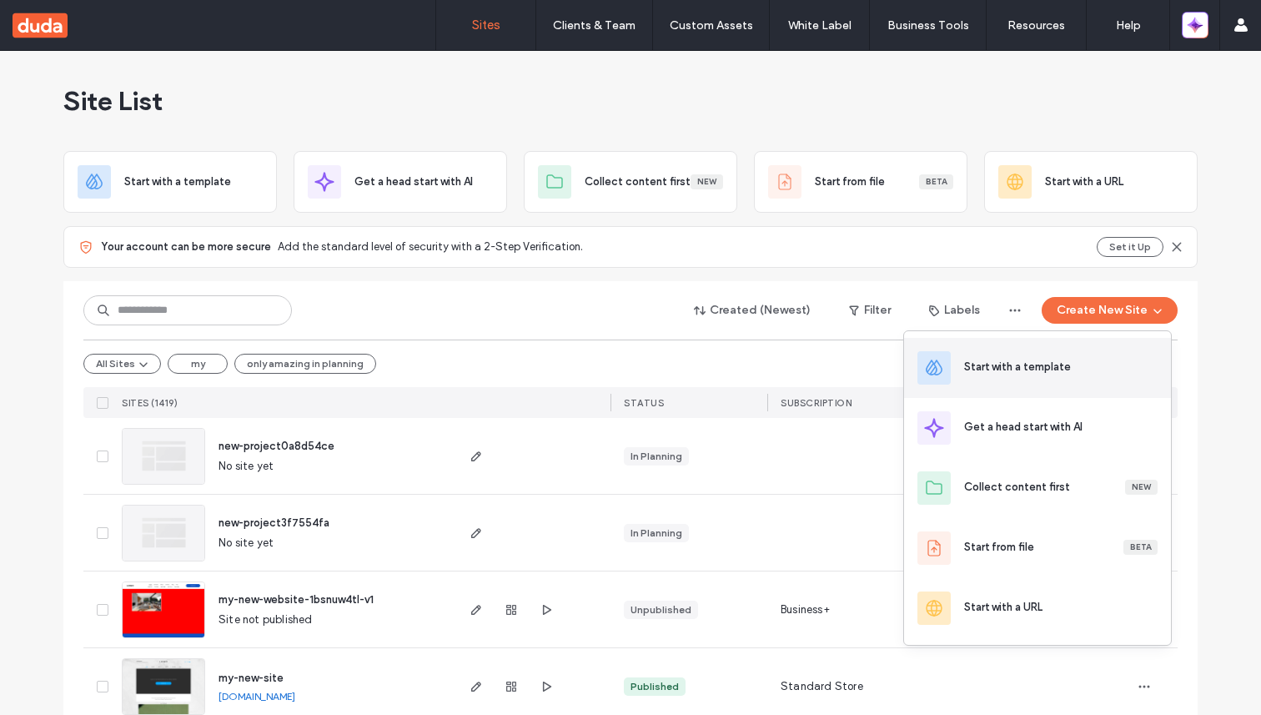
click at [1041, 363] on div "Start with a template" at bounding box center [1017, 367] width 107 height 17
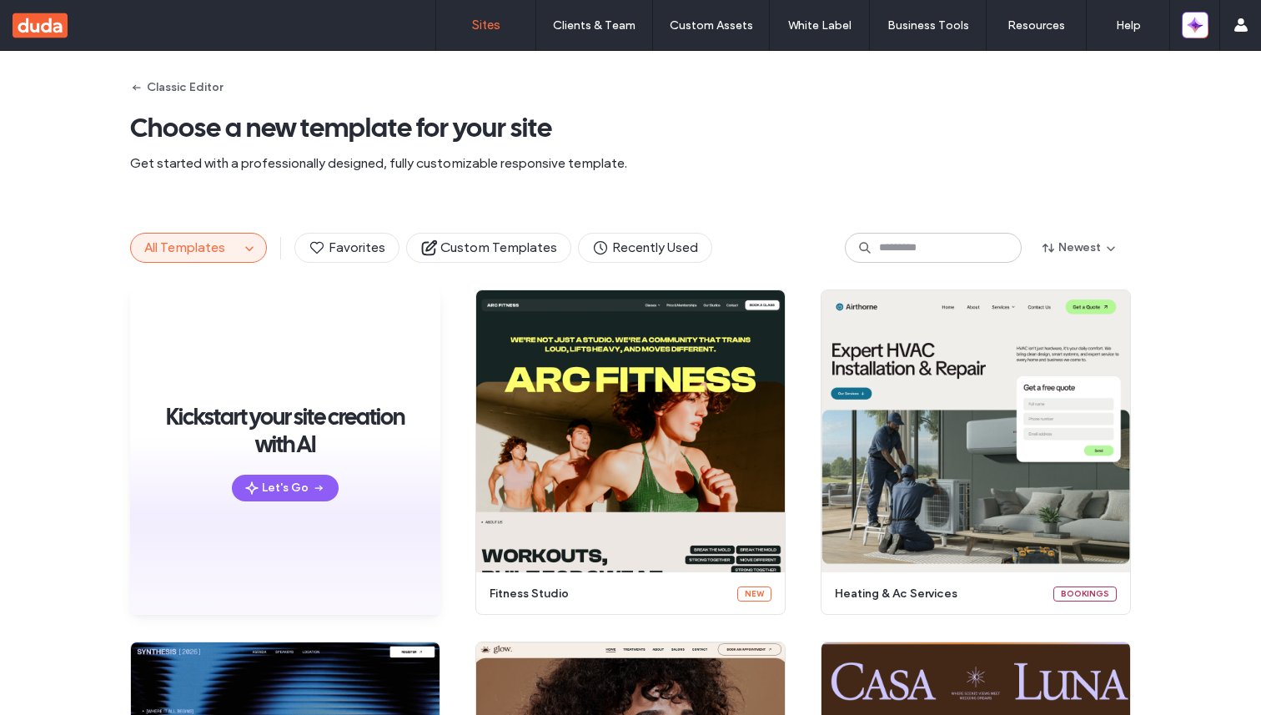
click at [485, 42] on link "Sites" at bounding box center [485, 25] width 99 height 50
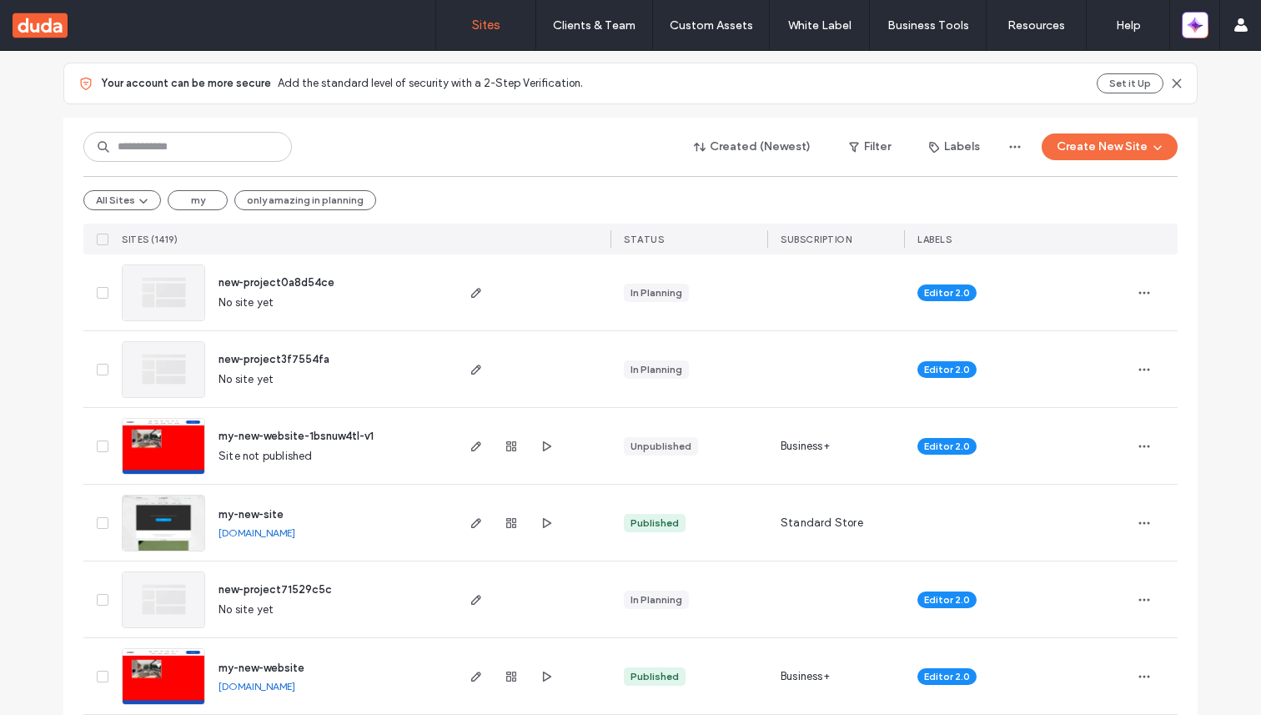
scroll to position [168, 0]
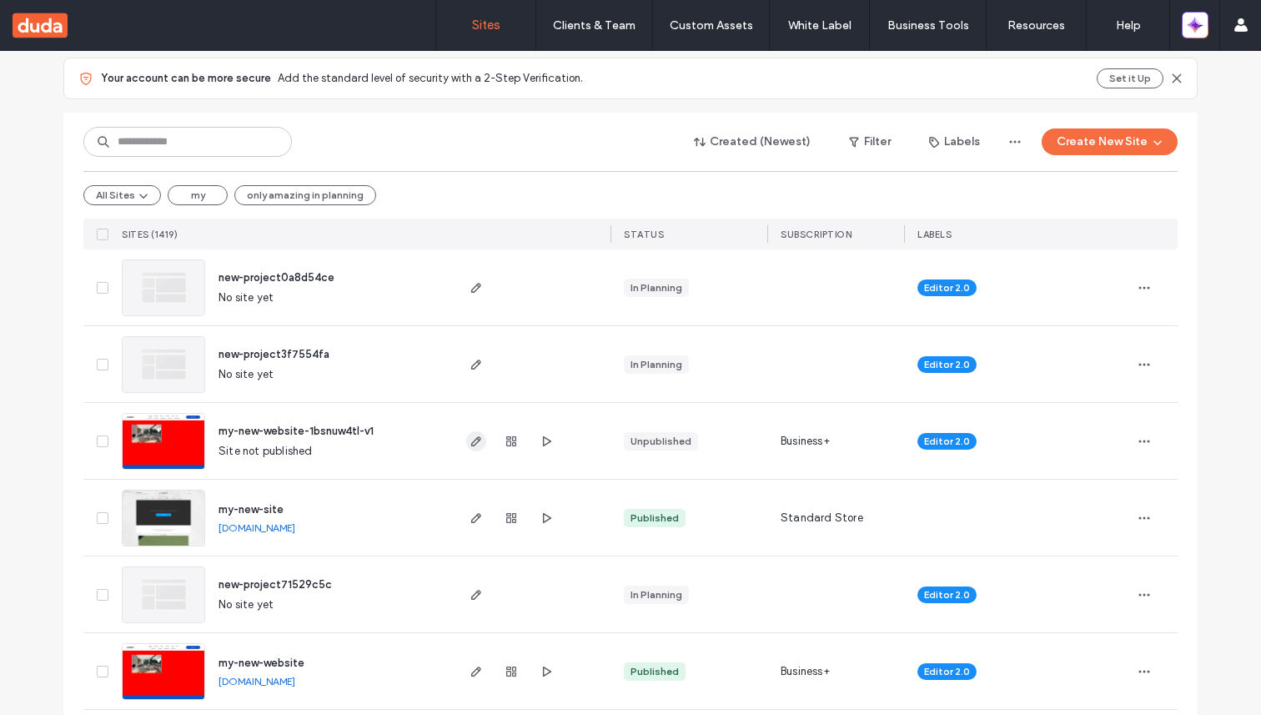
click at [475, 443] on icon "button" at bounding box center [476, 440] width 13 height 13
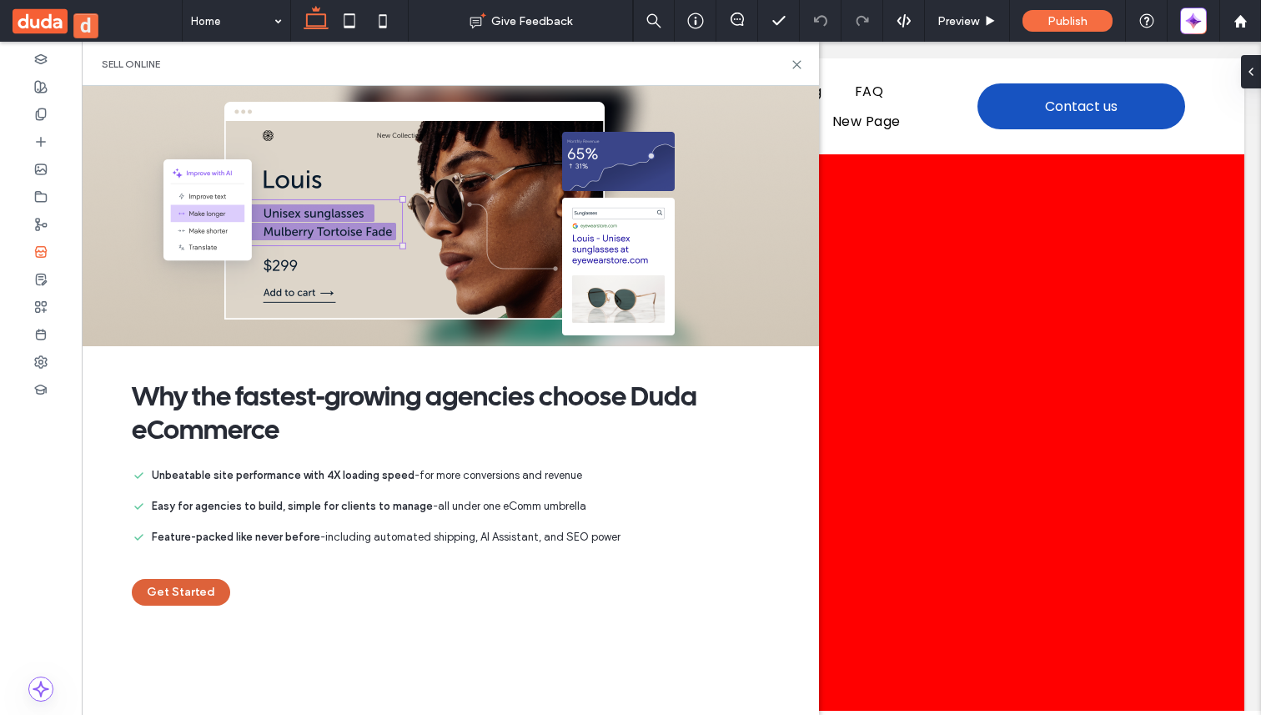
click at [185, 596] on button "Get Started" at bounding box center [181, 592] width 98 height 27
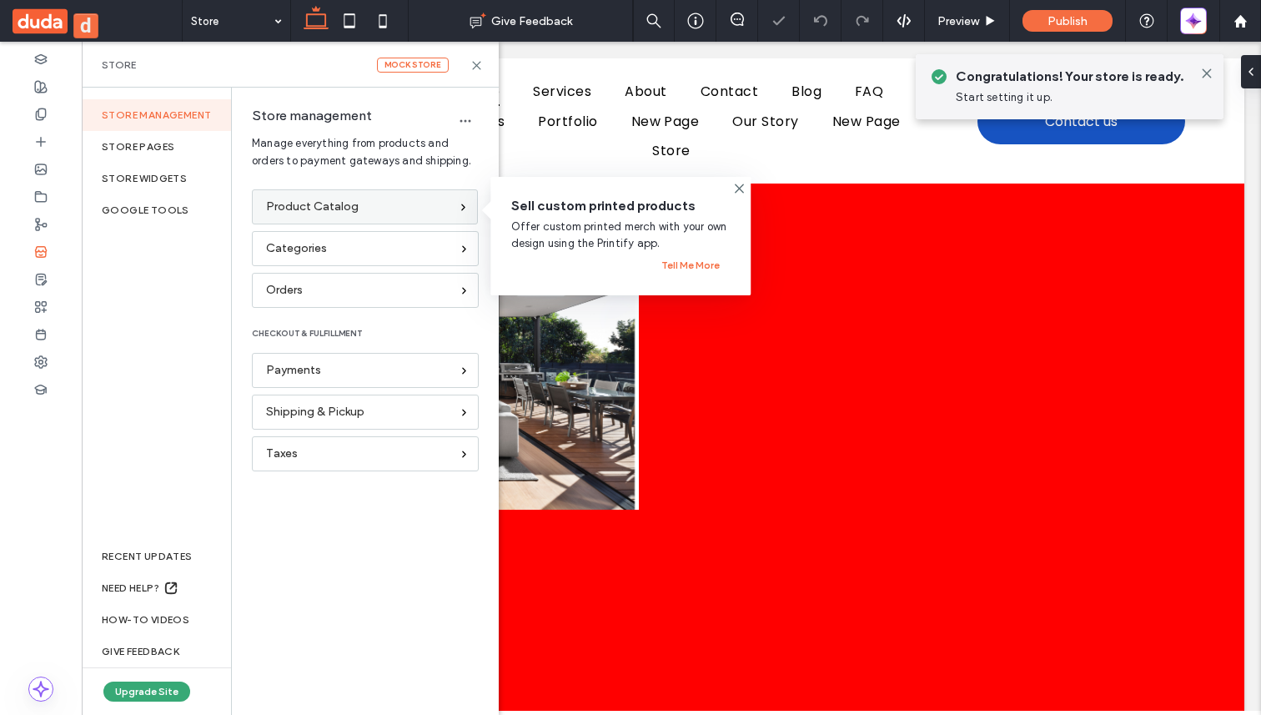
click at [434, 211] on div "Product Catalog" at bounding box center [357, 207] width 183 height 18
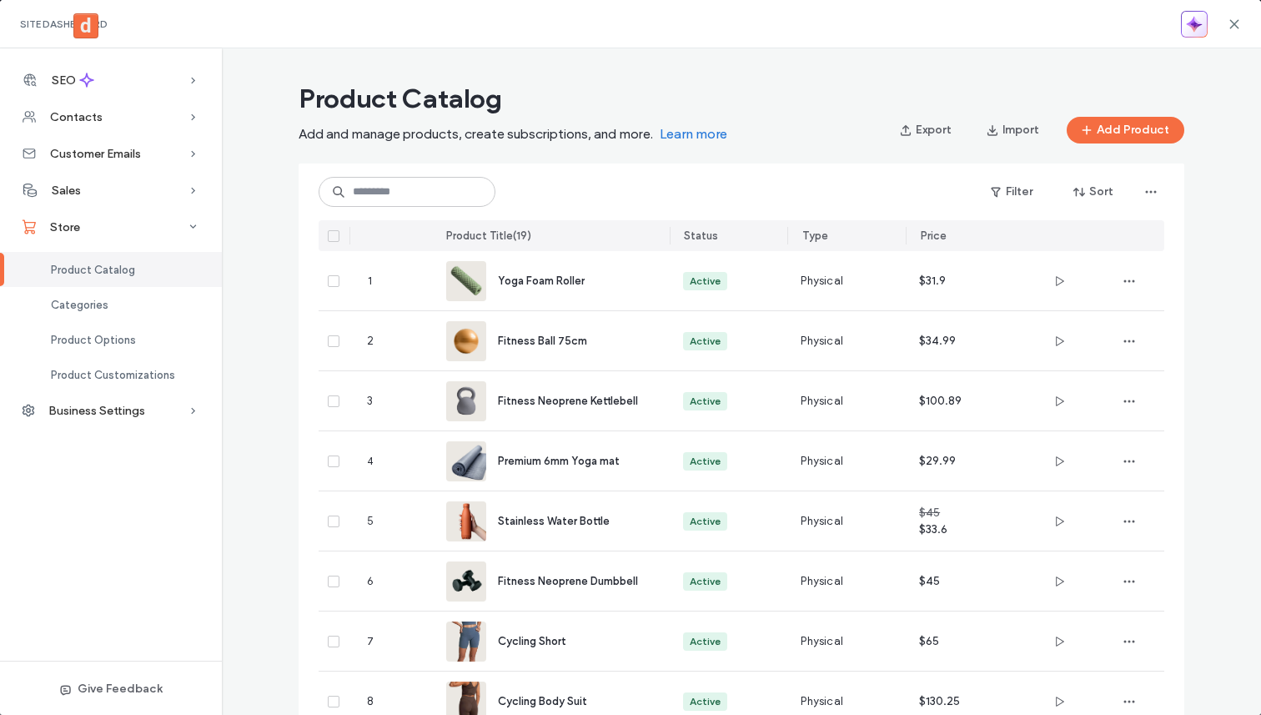
click at [1193, 28] on icon "button" at bounding box center [1191, 28] width 8 height 8
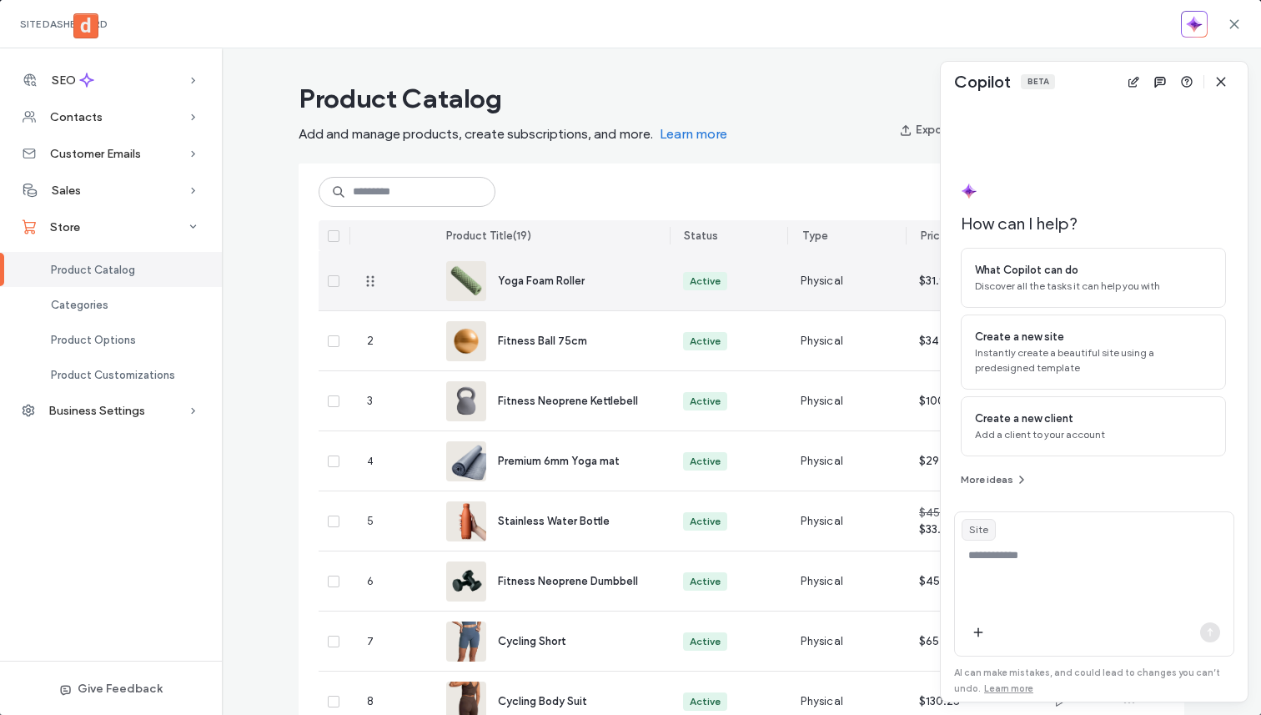
click at [589, 282] on div "Yoga Foam Roller" at bounding box center [570, 281] width 145 height 18
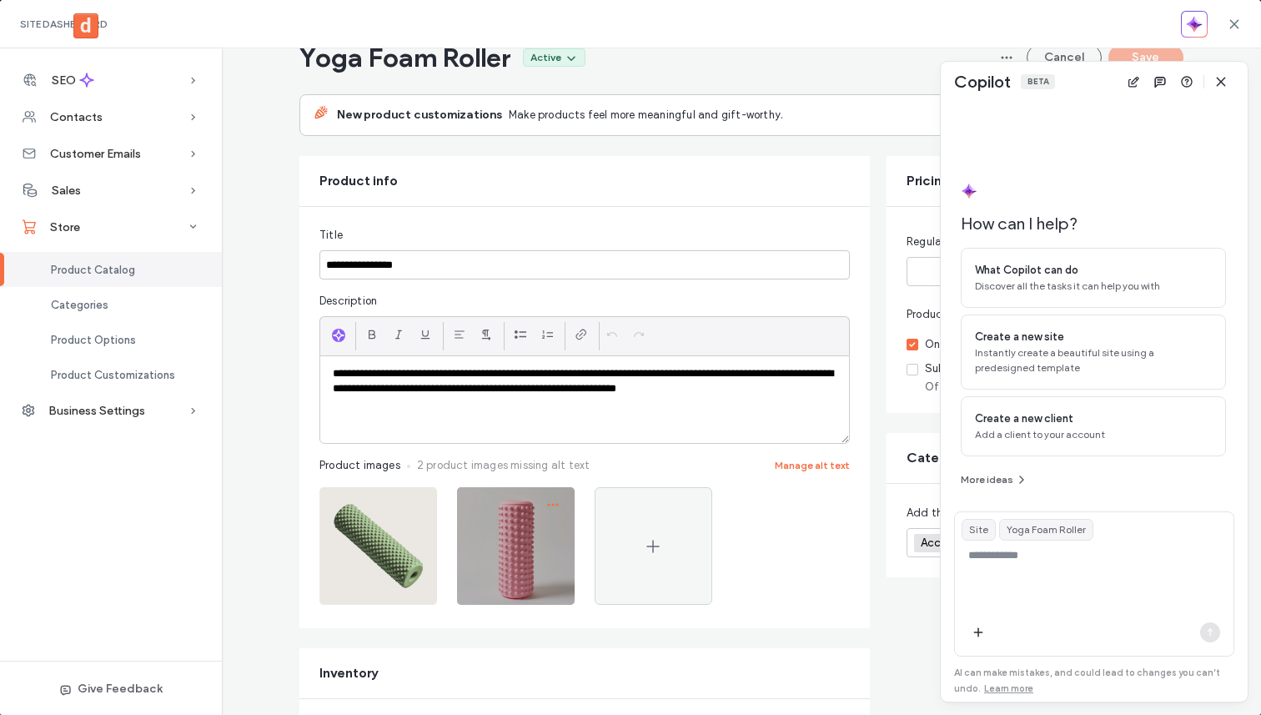
scroll to position [69, 0]
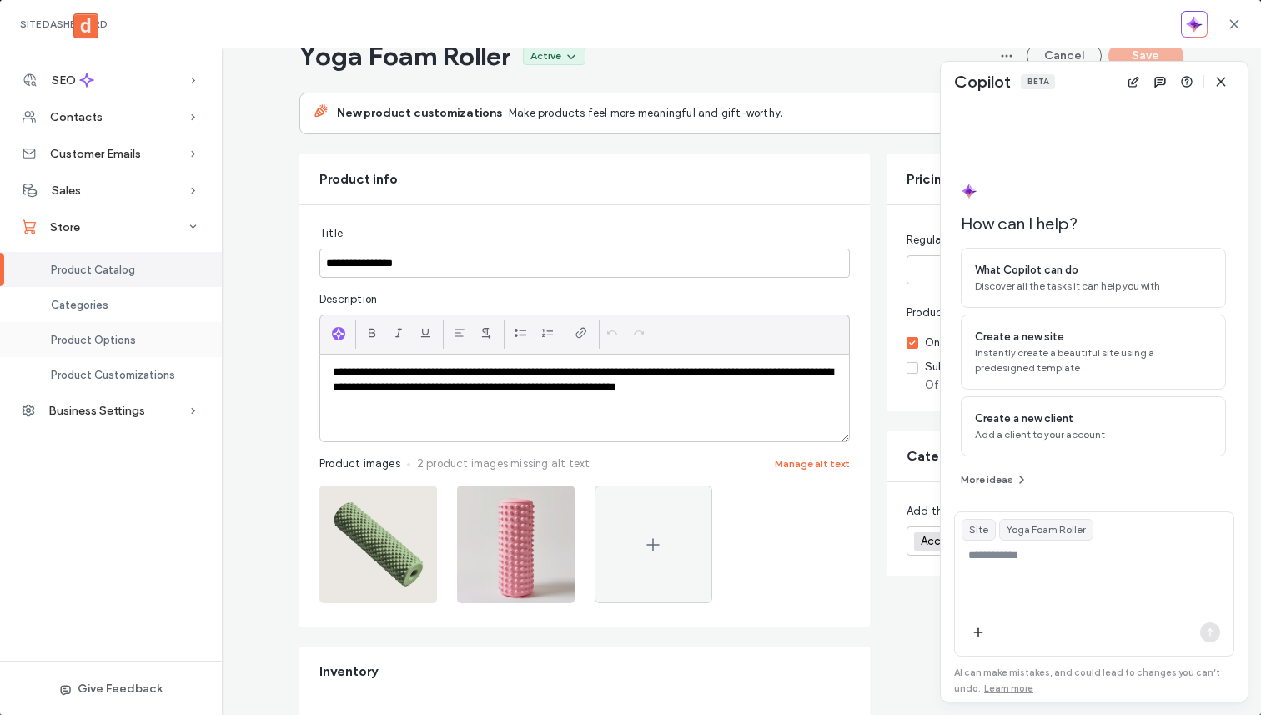
click at [132, 339] on span "Product Options" at bounding box center [93, 340] width 85 height 13
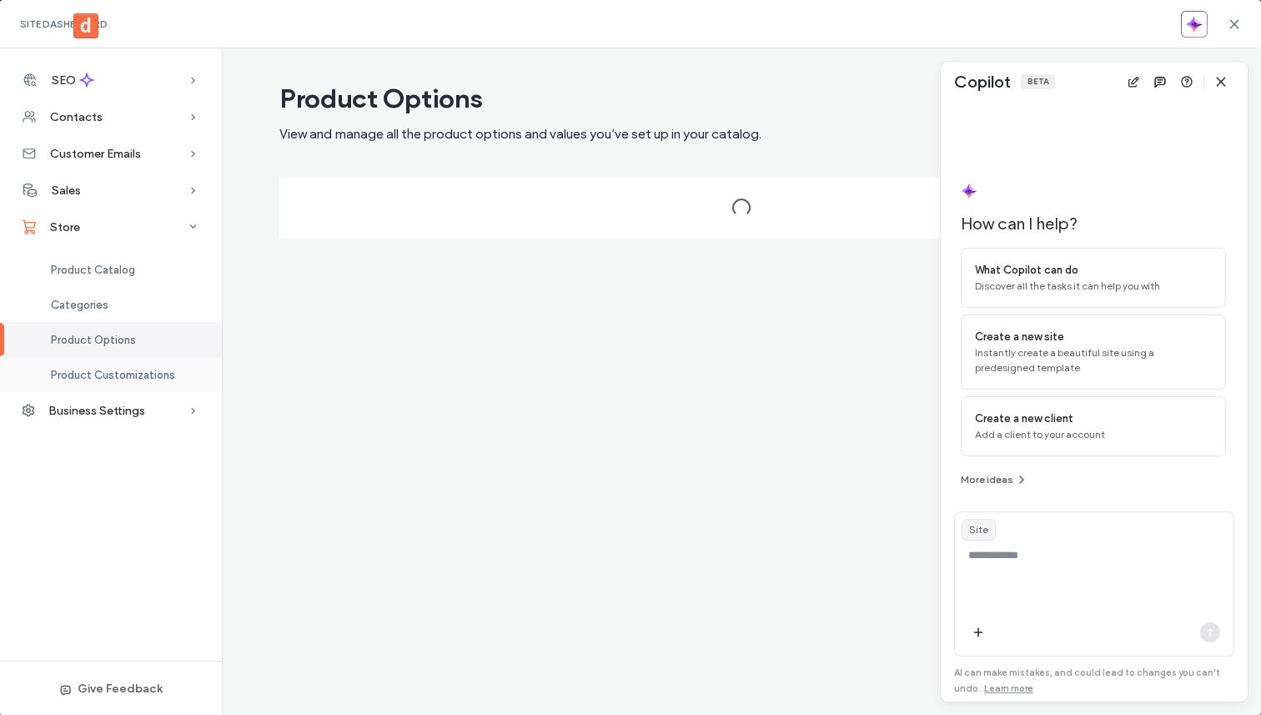
click at [123, 363] on div "Product Customizations" at bounding box center [111, 374] width 222 height 35
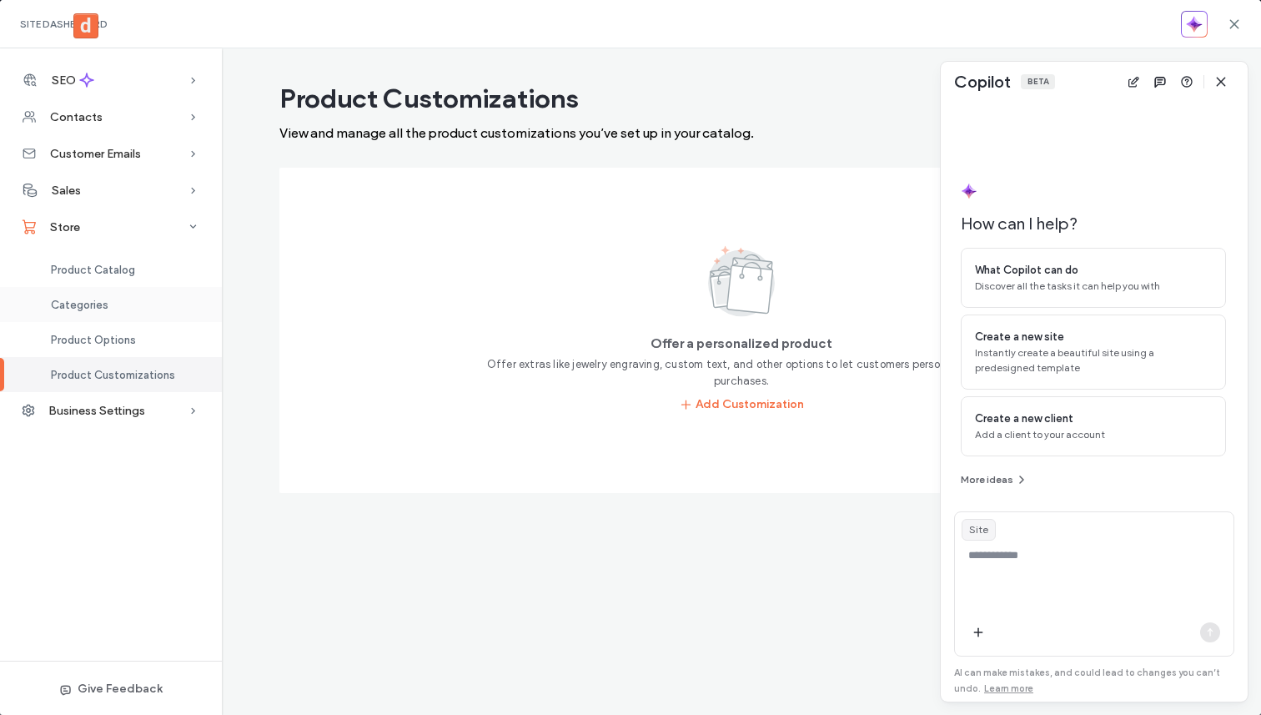
click at [141, 303] on div "Categories" at bounding box center [111, 304] width 222 height 35
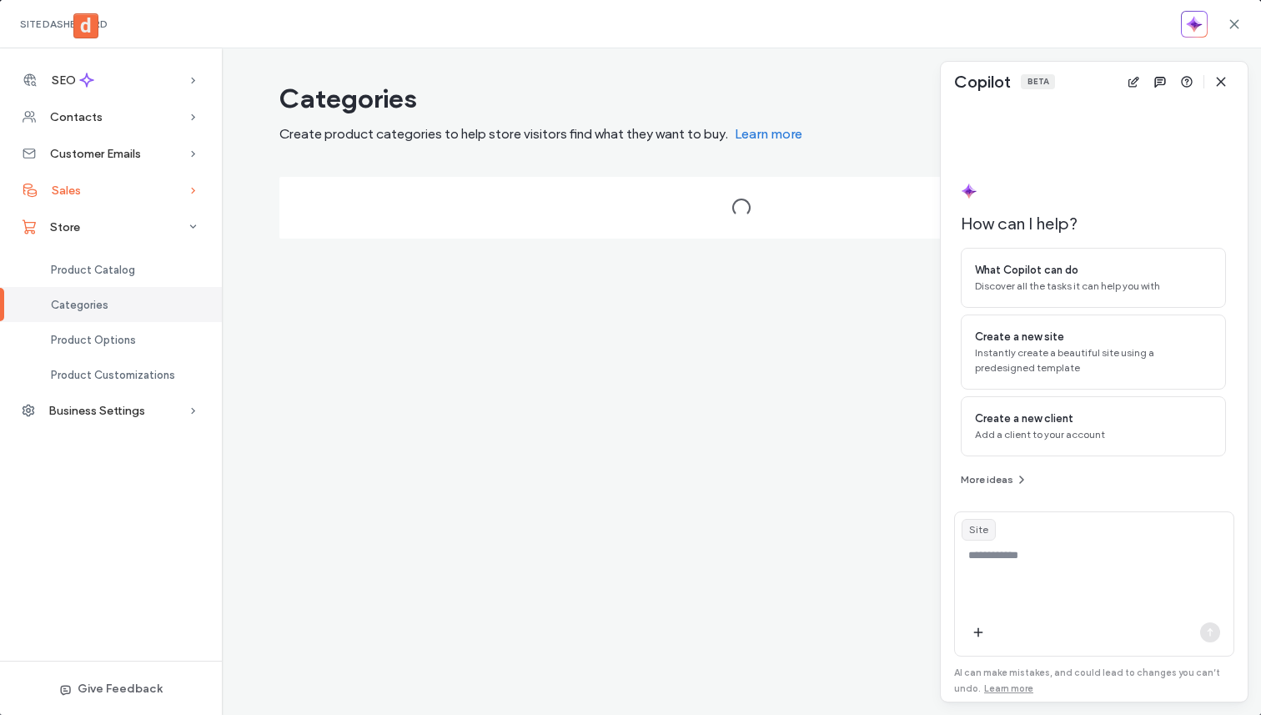
click at [183, 186] on div "Sales" at bounding box center [111, 190] width 222 height 37
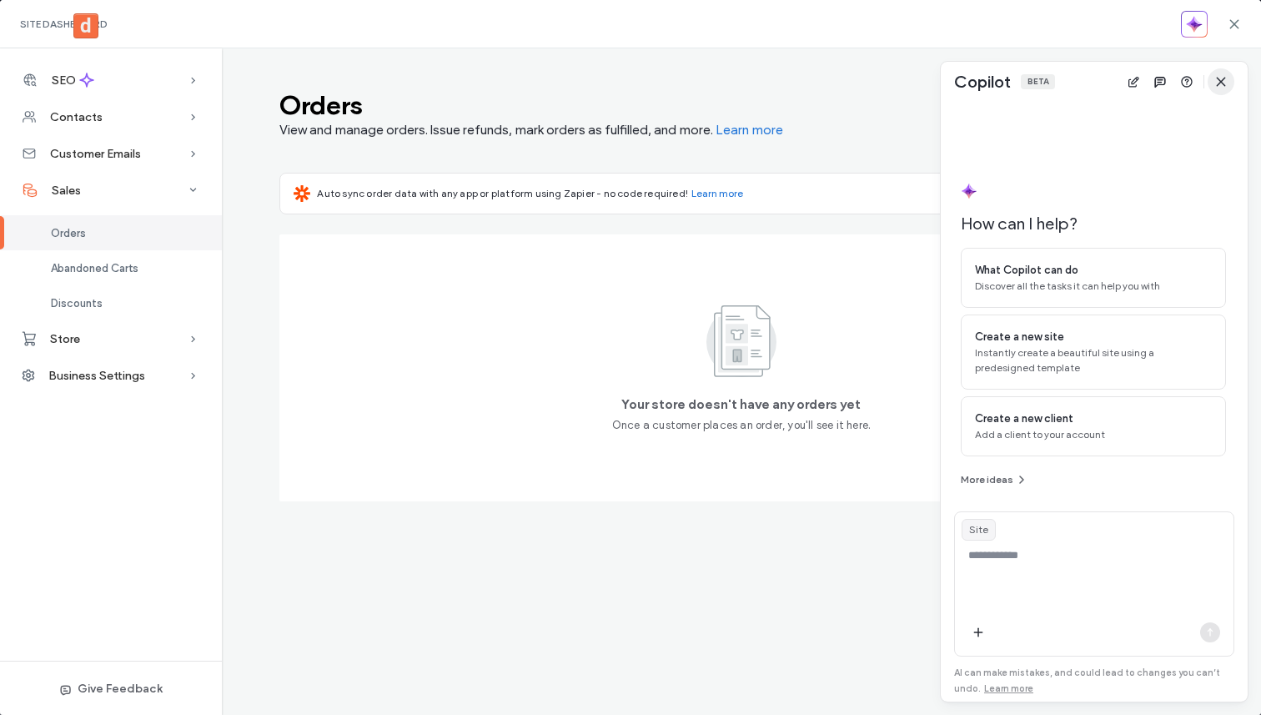
click at [1223, 79] on use "button" at bounding box center [1221, 82] width 8 height 8
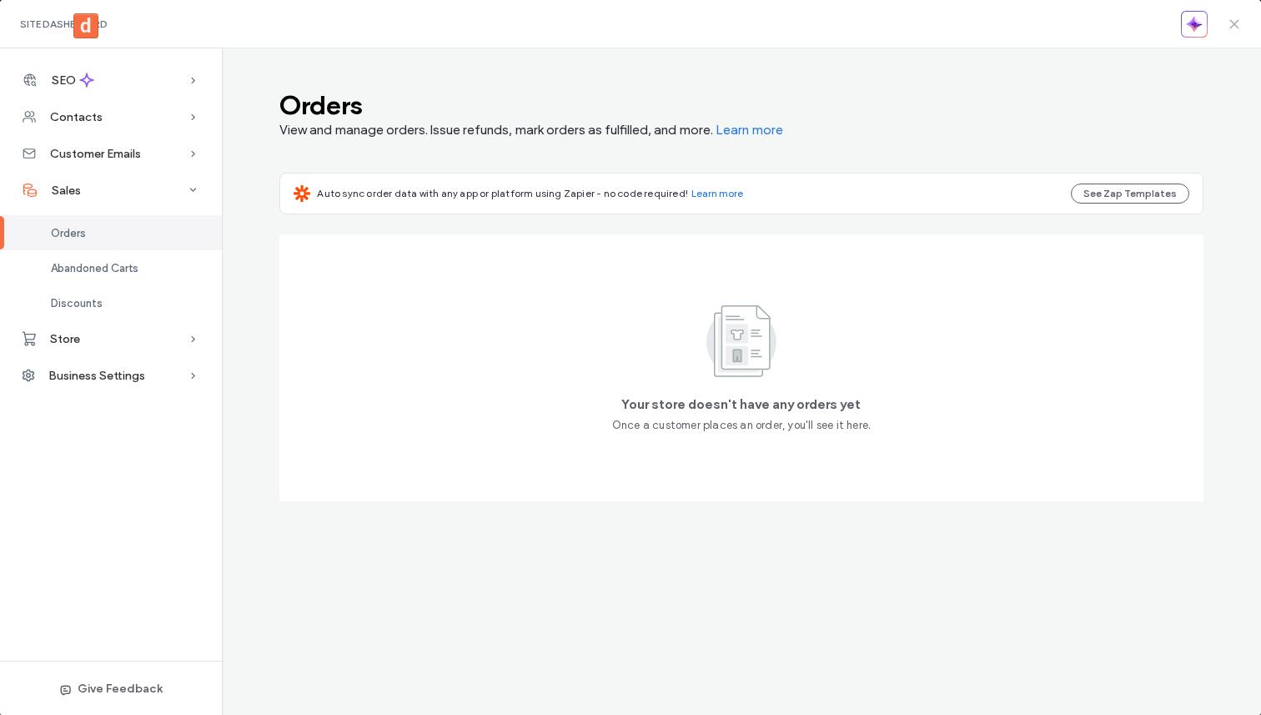
click at [1229, 21] on icon at bounding box center [1234, 24] width 13 height 13
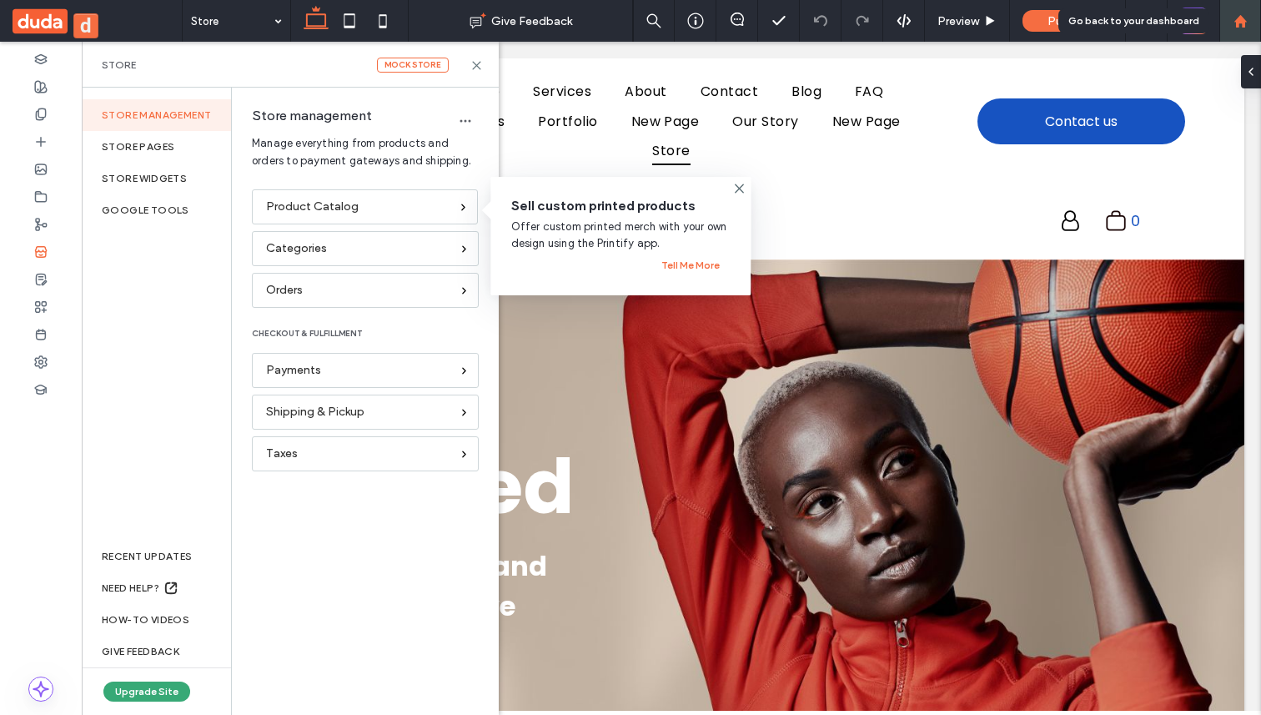
click at [1243, 5] on div at bounding box center [1240, 21] width 42 height 42
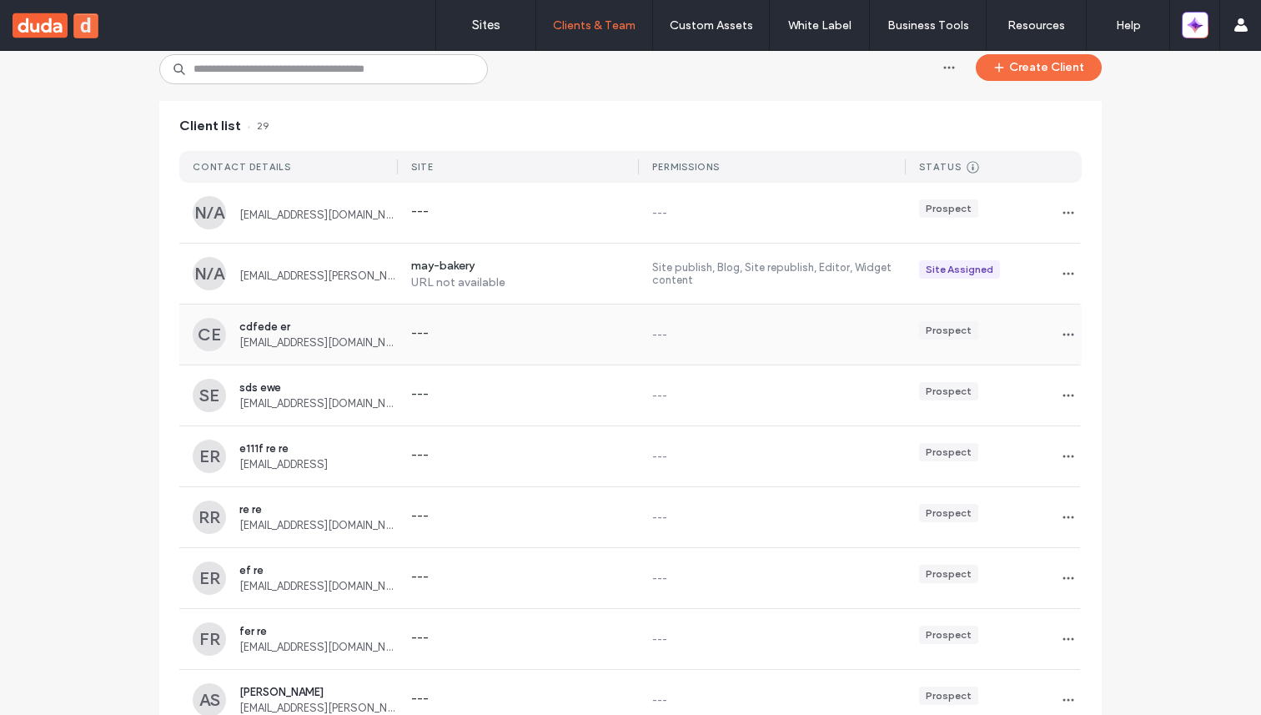
scroll to position [127, 0]
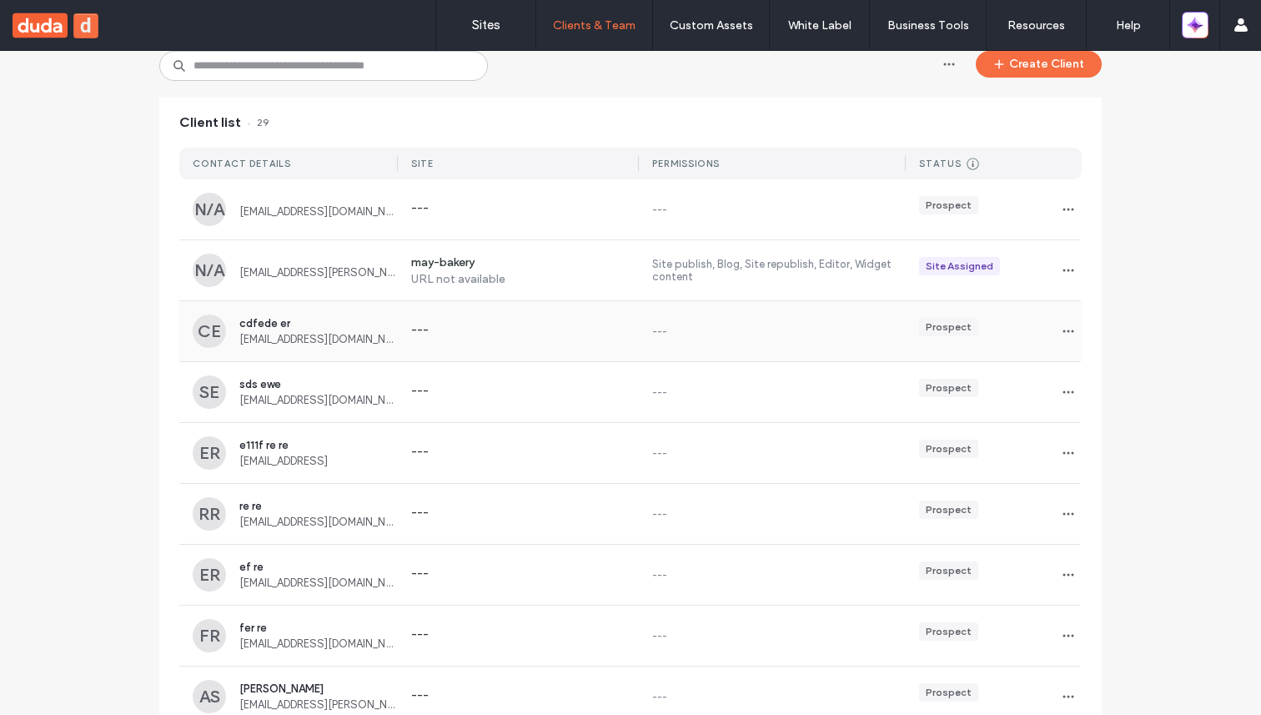
click at [505, 343] on div "--- --- Prospect" at bounding box center [740, 331] width 684 height 60
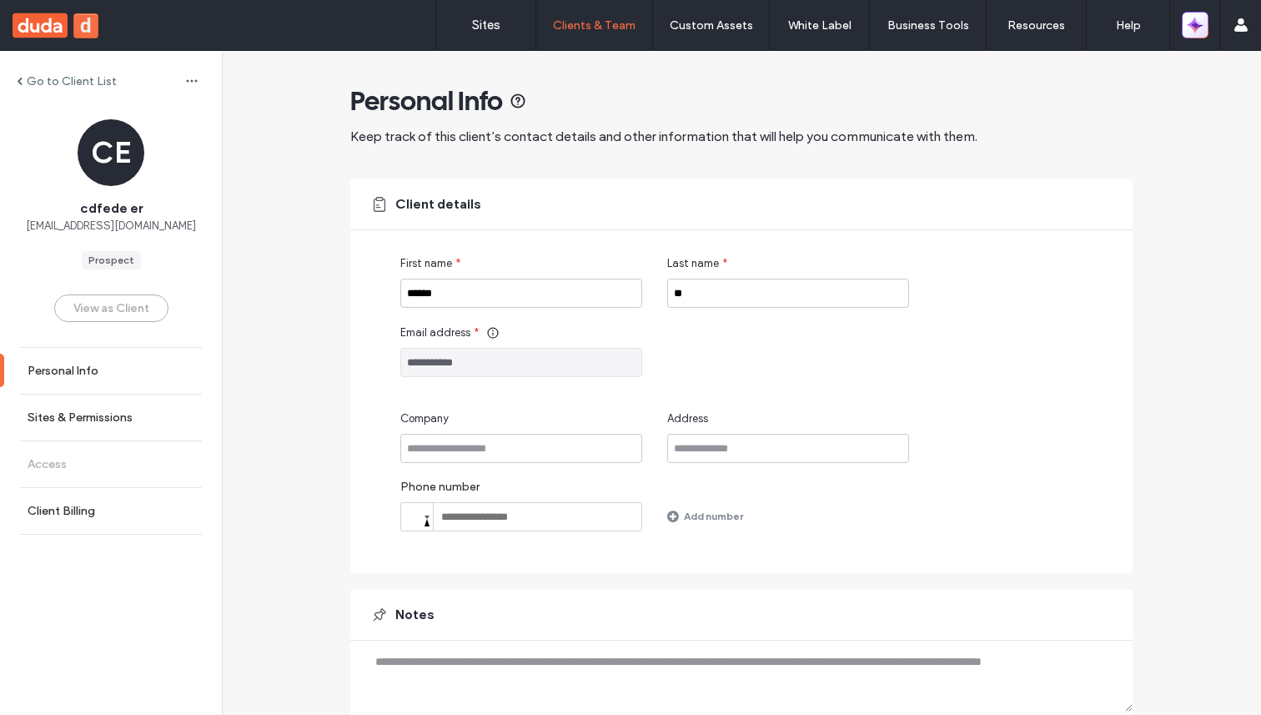
click at [1191, 20] on icon "button" at bounding box center [1195, 25] width 17 height 17
